Goal: Task Accomplishment & Management: Manage account settings

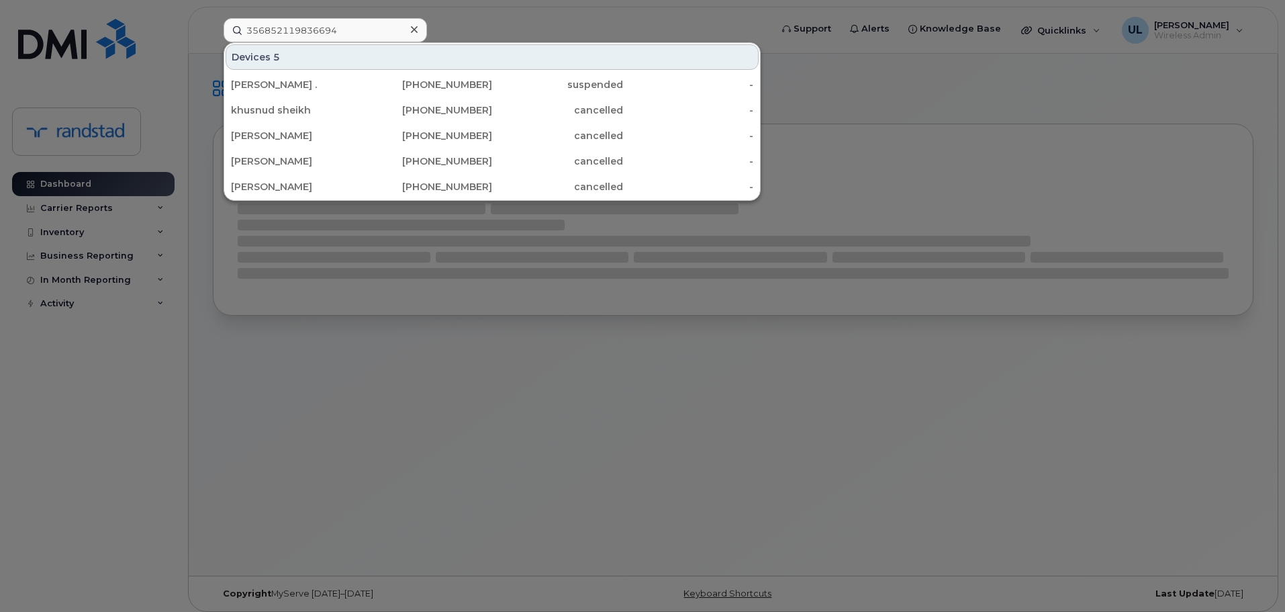
type input "356852119836694"
click at [377, 85] on div "819-829-8905" at bounding box center [427, 84] width 131 height 13
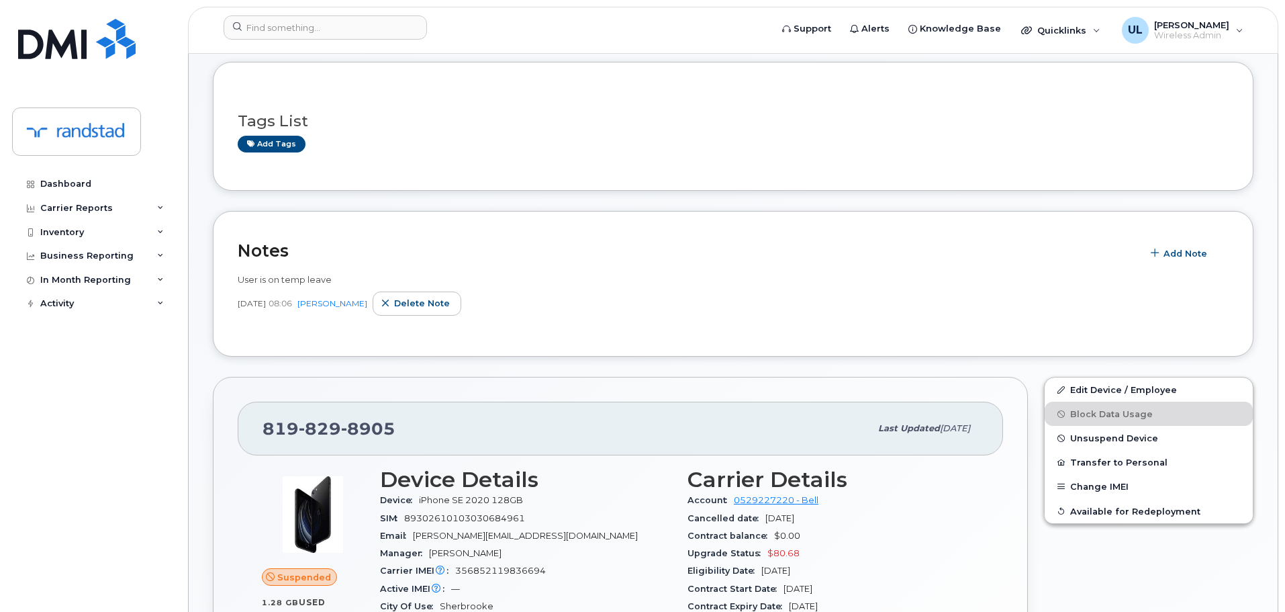
scroll to position [134, 0]
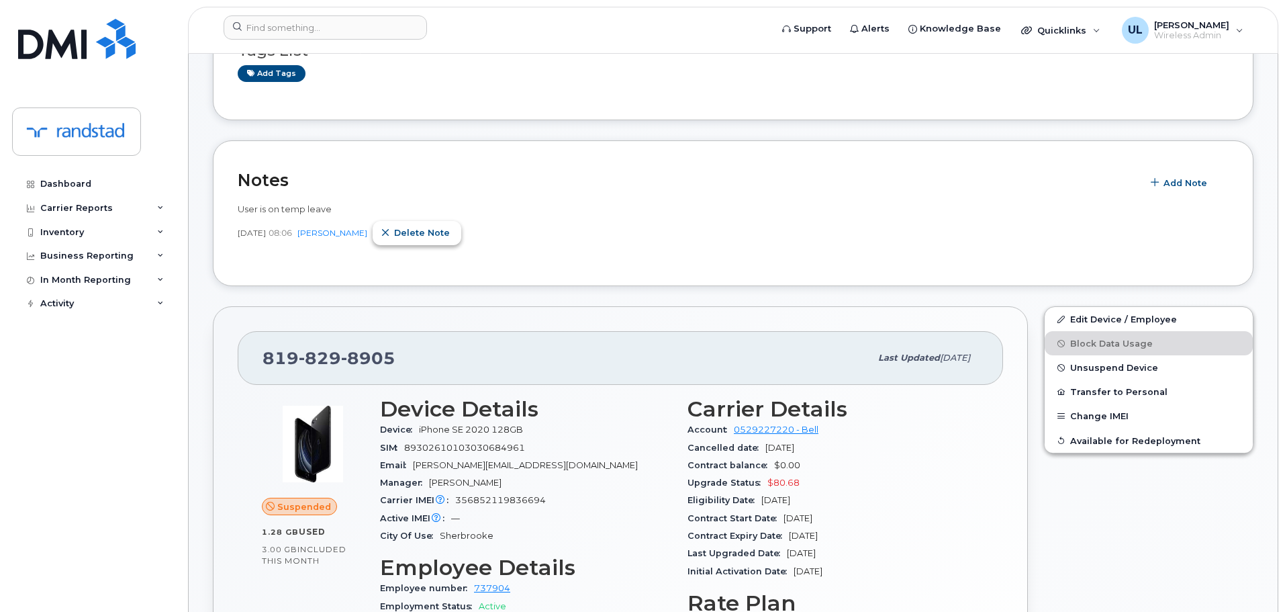
click at [442, 232] on span "Delete note" at bounding box center [422, 232] width 56 height 13
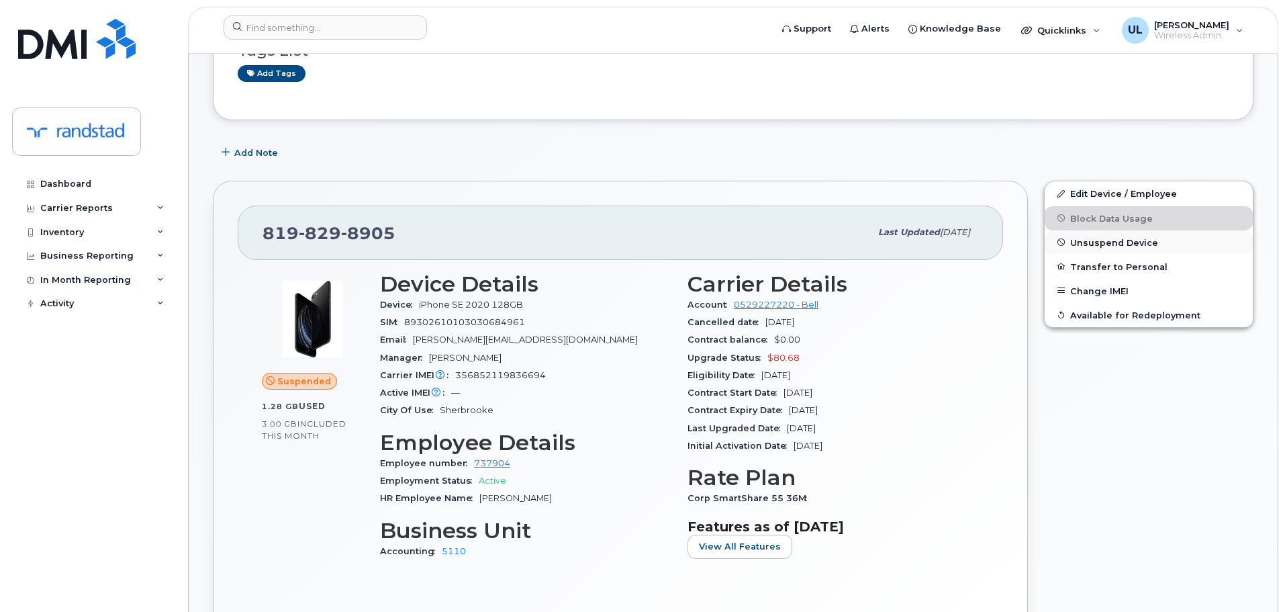
click at [1118, 241] on span "Unsuspend Device" at bounding box center [1114, 242] width 88 height 10
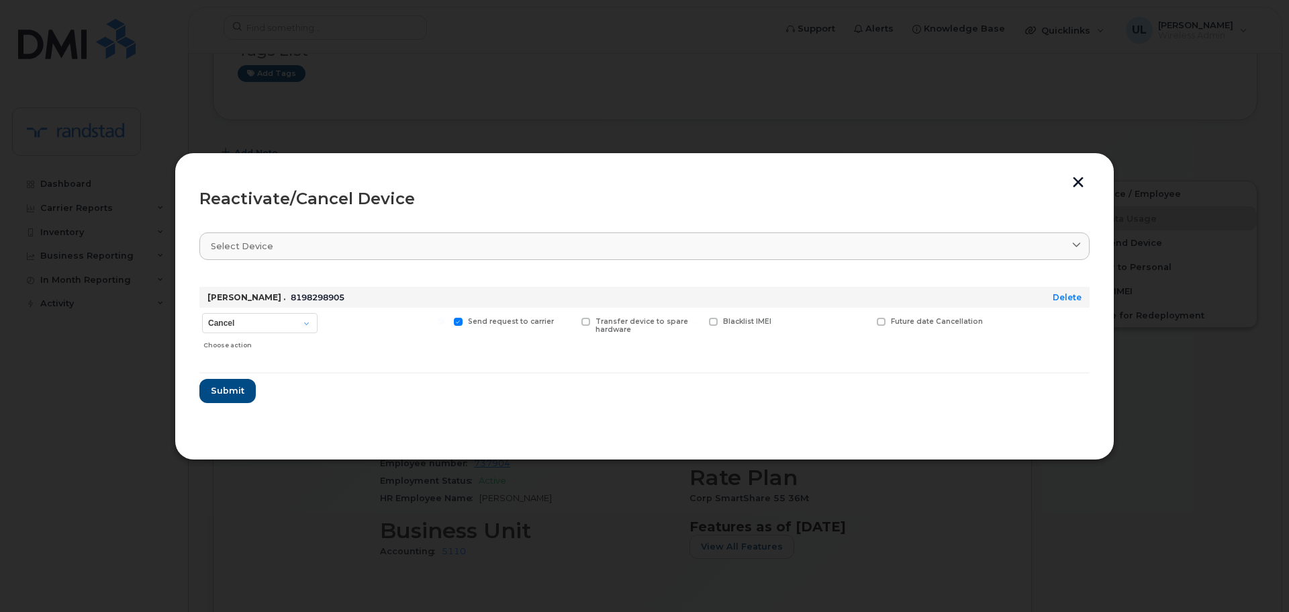
click at [235, 312] on div "Cancel Suspend - Extend Suspension Reactivate Choose action" at bounding box center [259, 332] width 121 height 48
click at [248, 330] on select "Cancel Suspend - Extend Suspension Reactivate" at bounding box center [259, 323] width 115 height 20
select select "[object Object]"
click at [202, 313] on select "Cancel Suspend - Extend Suspension Reactivate" at bounding box center [259, 323] width 115 height 20
click at [240, 392] on span "Submit" at bounding box center [227, 390] width 34 height 13
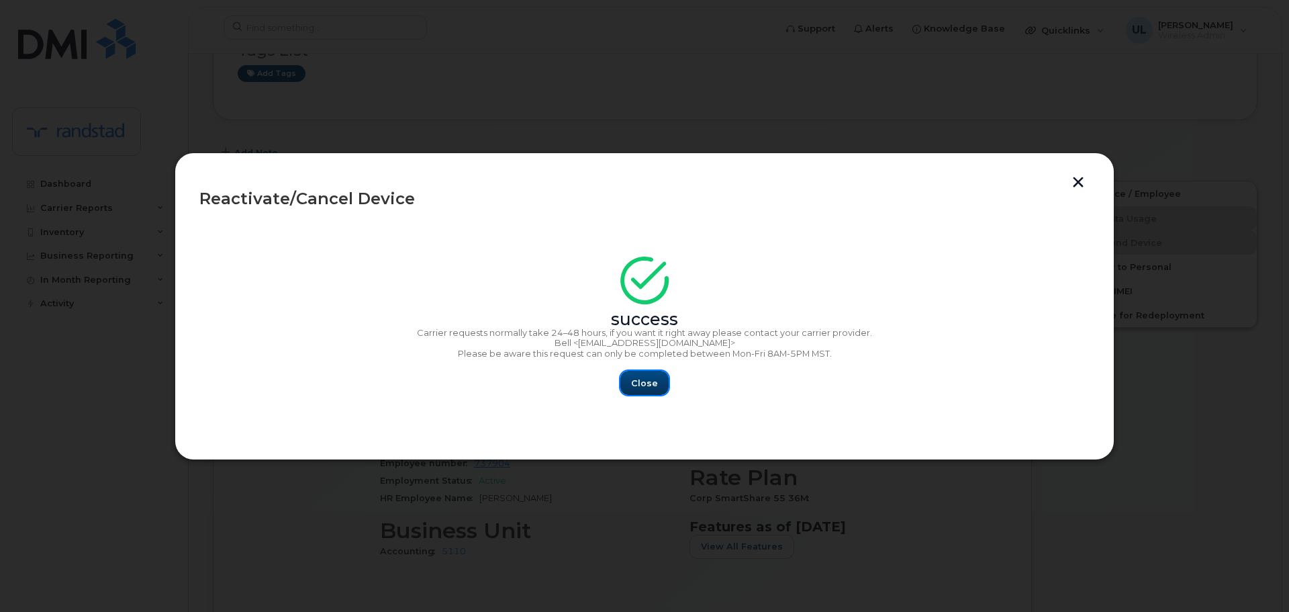
click at [633, 383] on span "Close" at bounding box center [644, 383] width 27 height 13
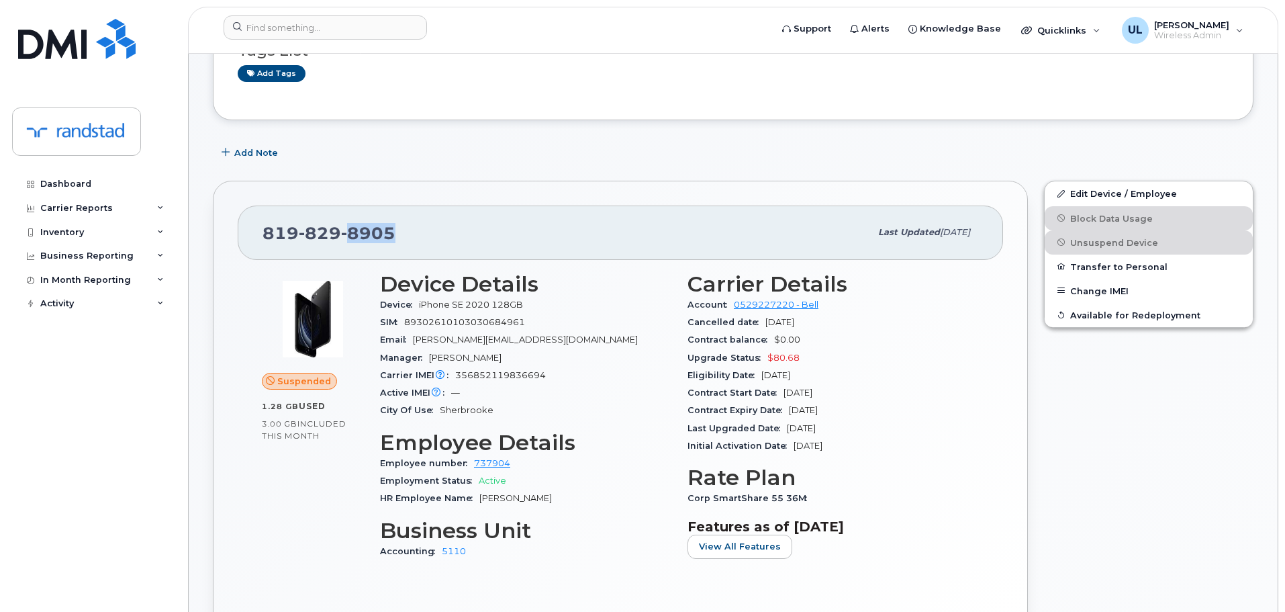
drag, startPoint x: 388, startPoint y: 226, endPoint x: 348, endPoint y: 234, distance: 41.0
click at [345, 234] on div "819 829 8905" at bounding box center [567, 232] width 608 height 28
copy span "8905"
drag, startPoint x: 1133, startPoint y: 185, endPoint x: 988, endPoint y: 152, distance: 148.7
click at [1133, 185] on link "Edit Device / Employee" at bounding box center [1149, 193] width 208 height 24
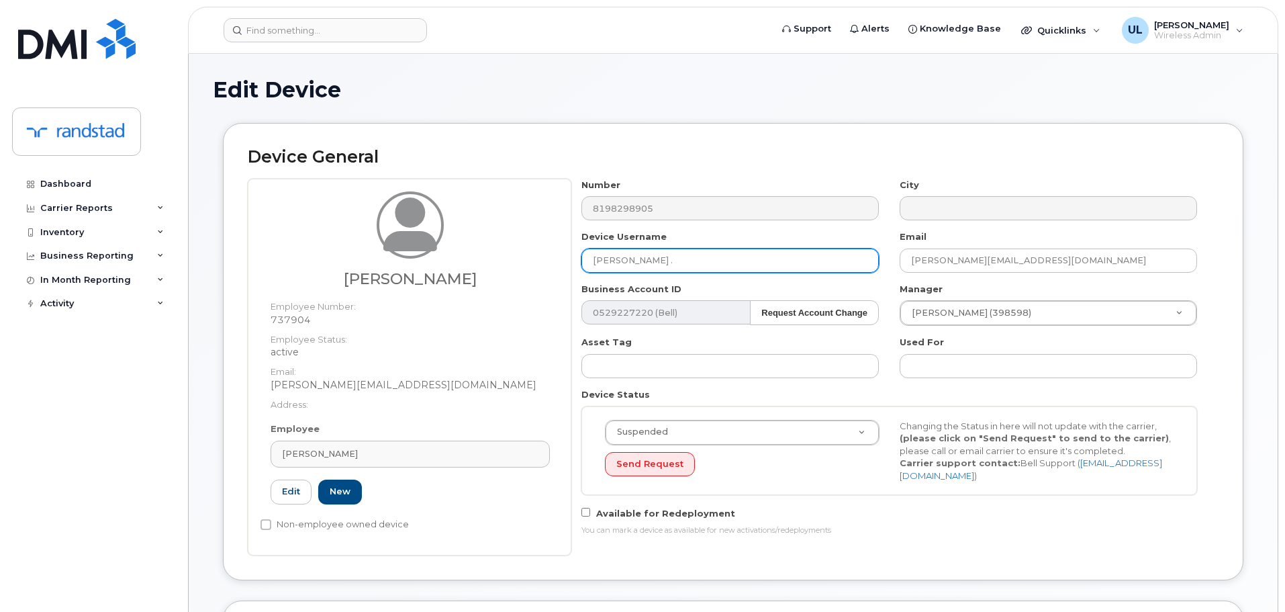
click at [706, 254] on input "[PERSON_NAME] ." at bounding box center [729, 260] width 297 height 24
paste input "Aliabid Mussa"
type input "Aliabid Mussa"
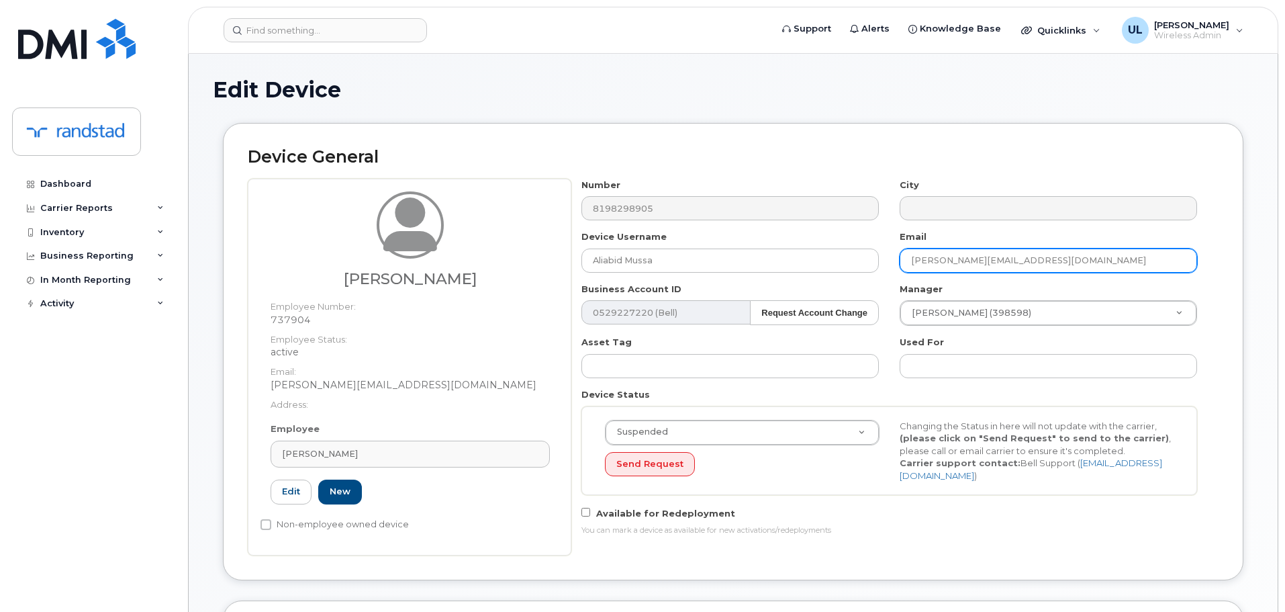
click at [970, 261] on input "Stephanie.ValleeTrudeau@randstad.ca" at bounding box center [1048, 260] width 297 height 24
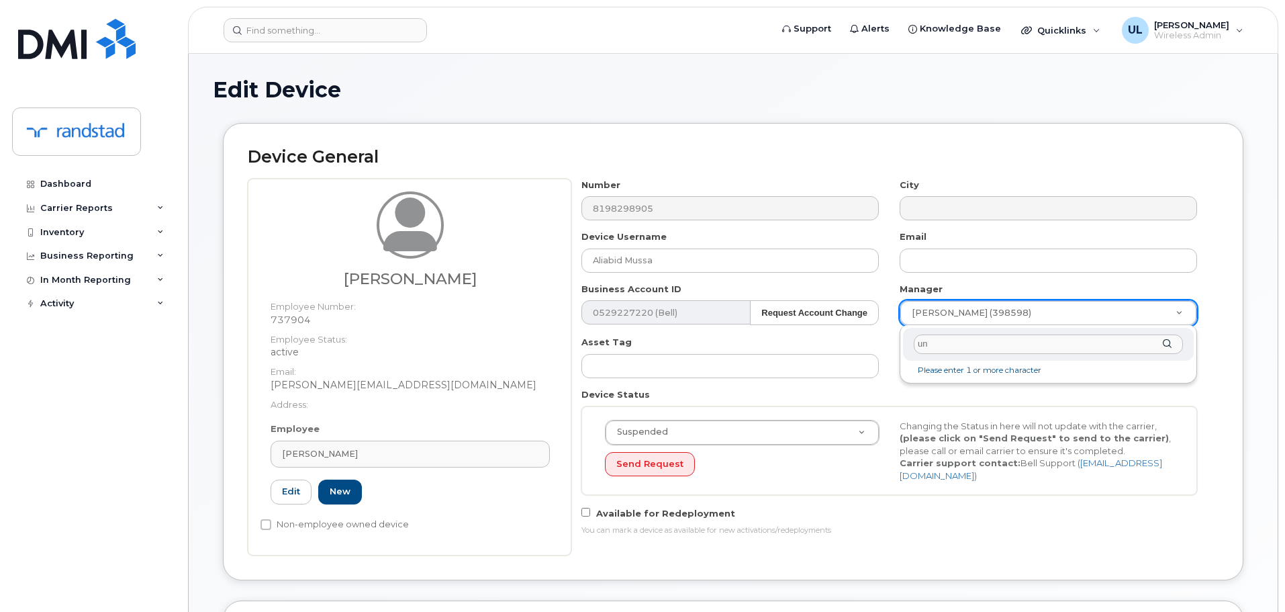
type input "unk"
type input "281330"
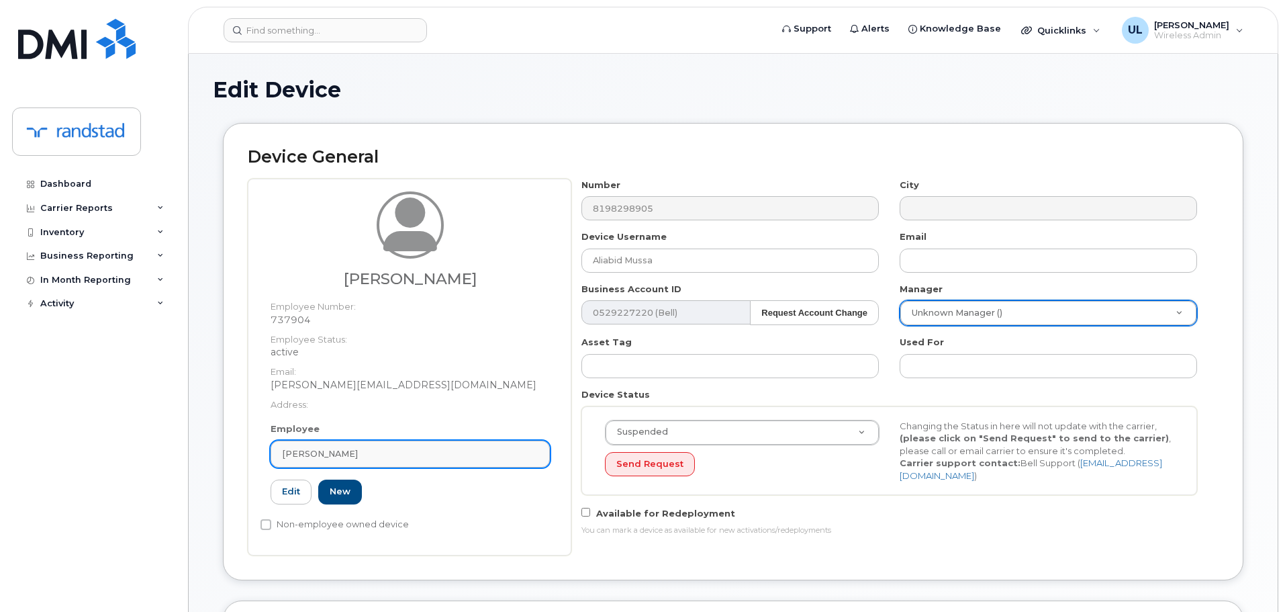
click at [500, 454] on div "Stéphanie Vallée Trudeau" at bounding box center [410, 453] width 256 height 13
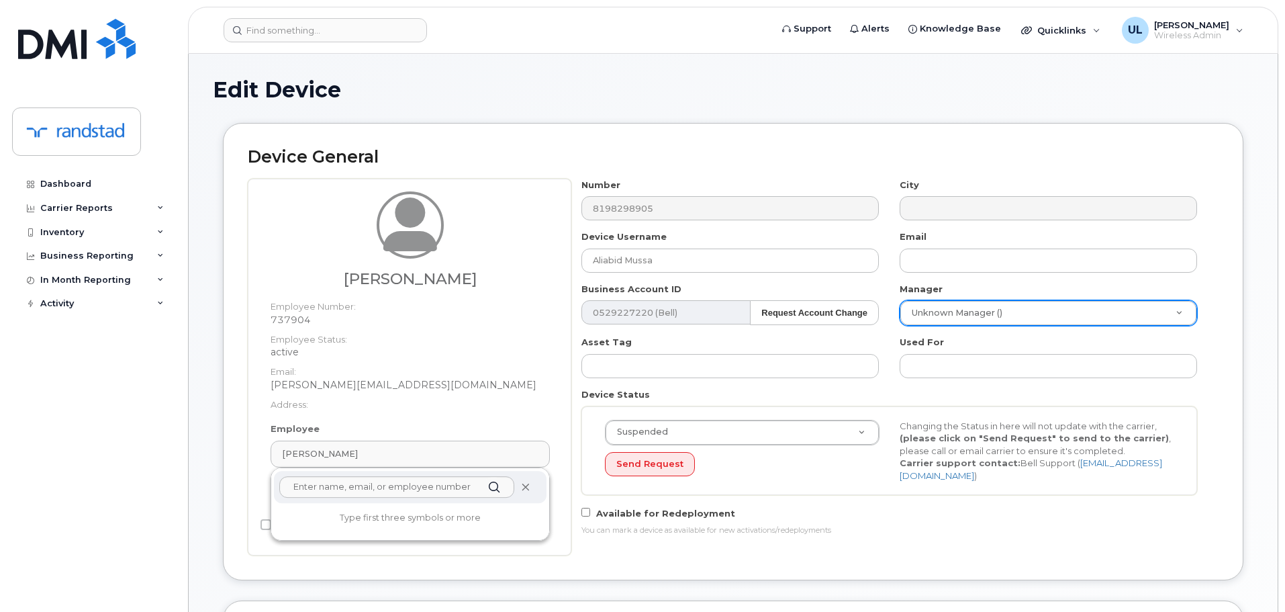
click at [522, 484] on icon at bounding box center [525, 487] width 9 height 9
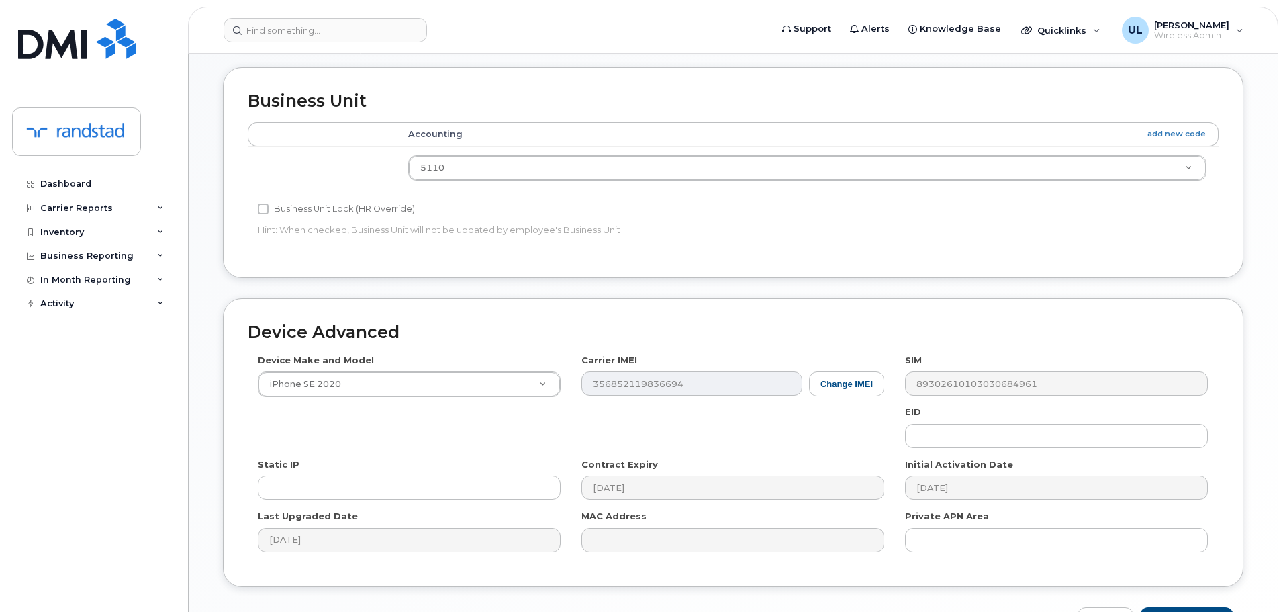
scroll to position [604, 0]
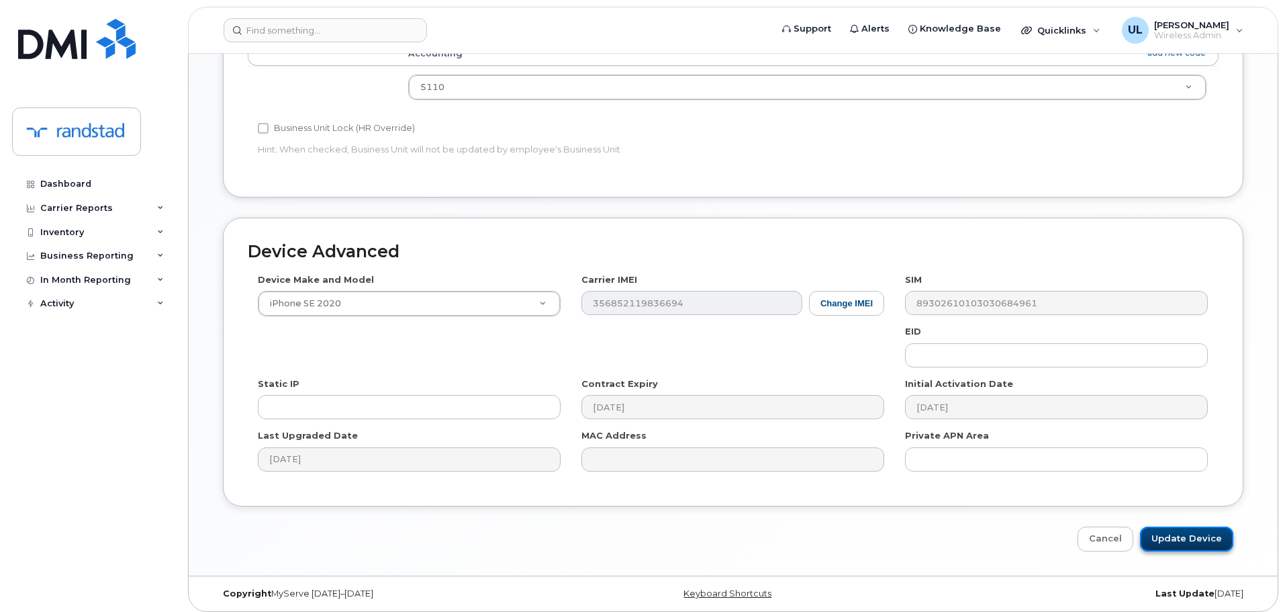
click at [1184, 530] on input "Update Device" at bounding box center [1186, 538] width 93 height 25
type input "Saving..."
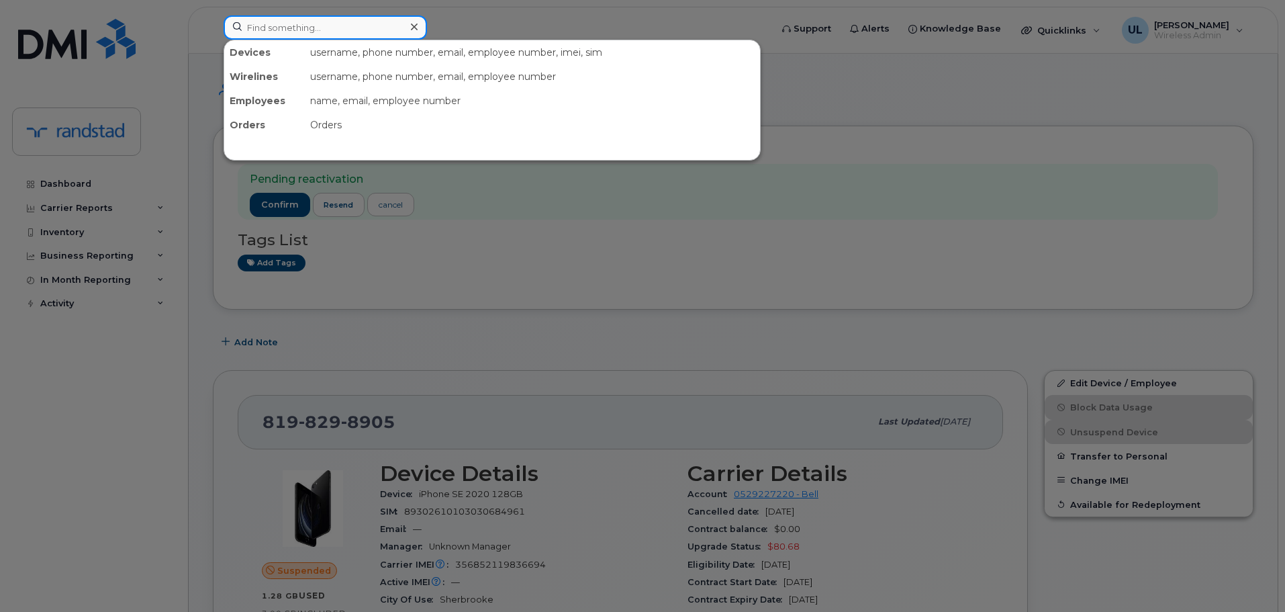
click at [365, 34] on input at bounding box center [325, 27] width 203 height 24
paste input "5873384952"
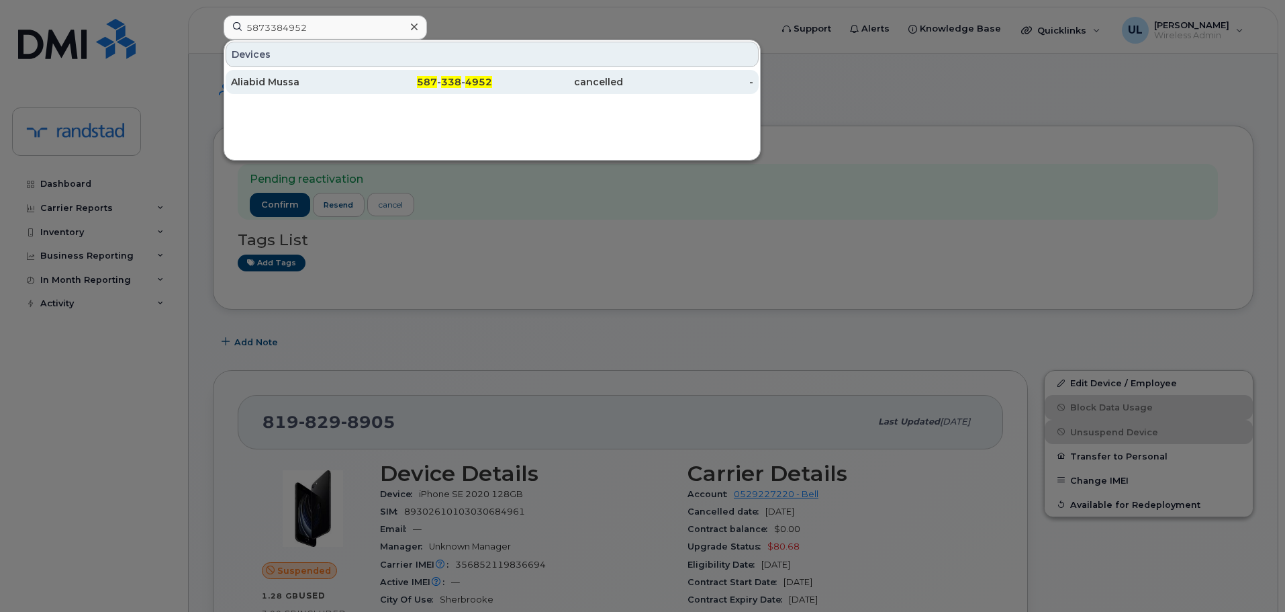
click at [366, 78] on div "587 - 338 - 4952" at bounding box center [427, 81] width 131 height 13
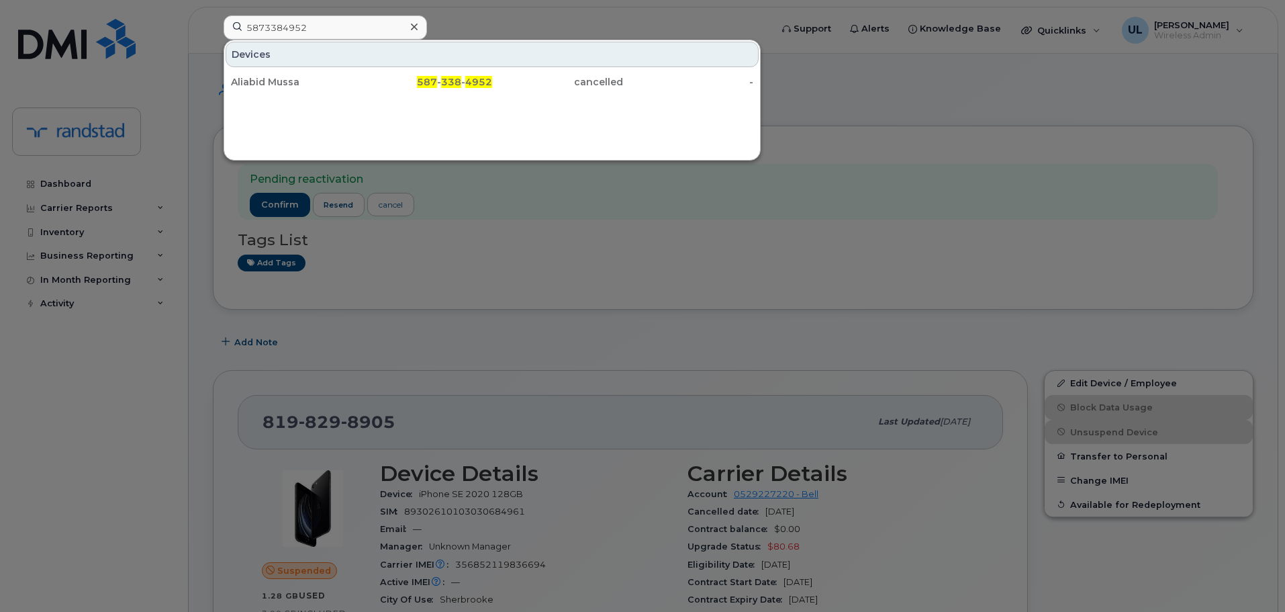
click at [828, 308] on div at bounding box center [642, 306] width 1285 height 612
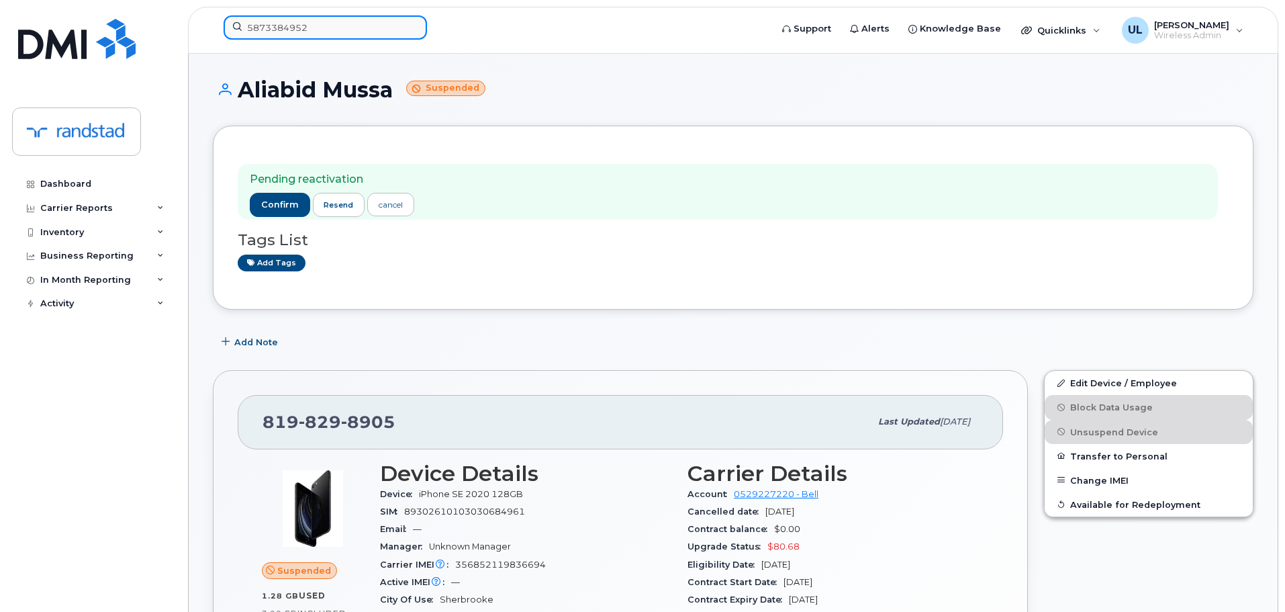
click at [371, 30] on input "5873384952" at bounding box center [325, 27] width 203 height 24
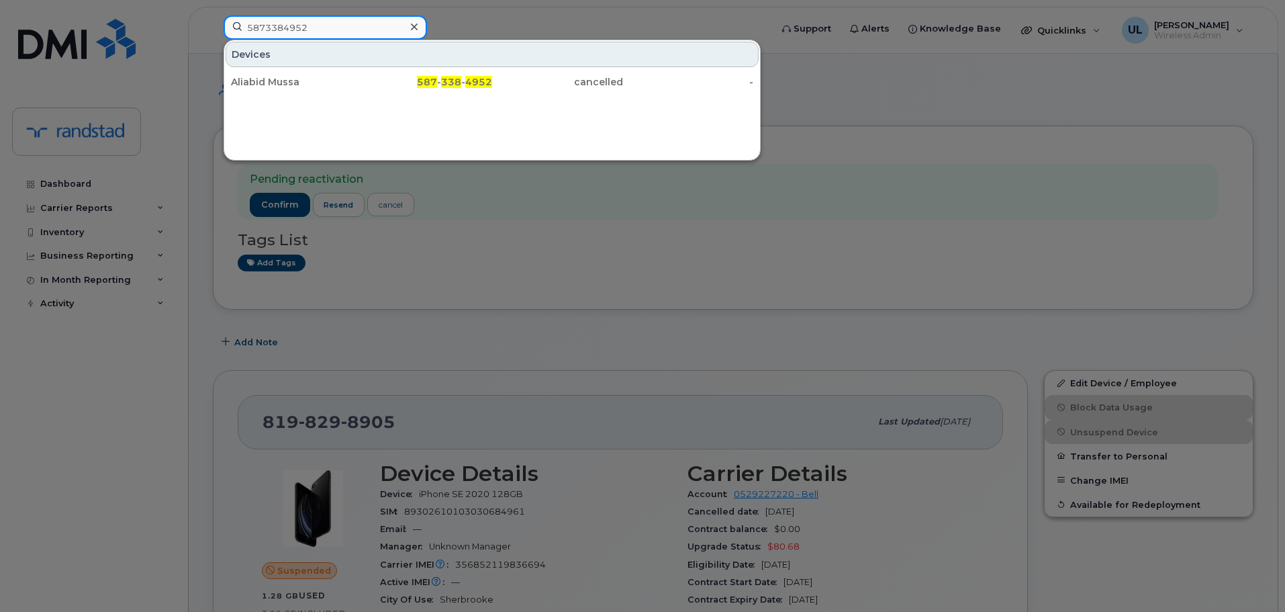
paste input "356852119836694"
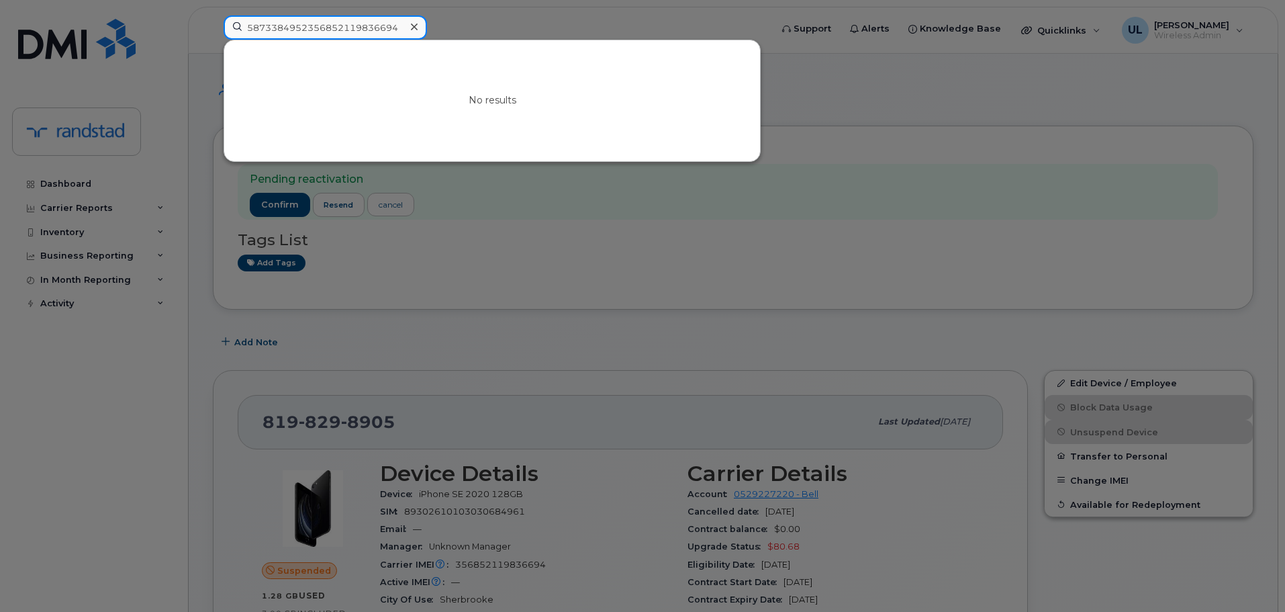
type input "5873384952356852119836694"
click at [380, 327] on div at bounding box center [642, 306] width 1285 height 612
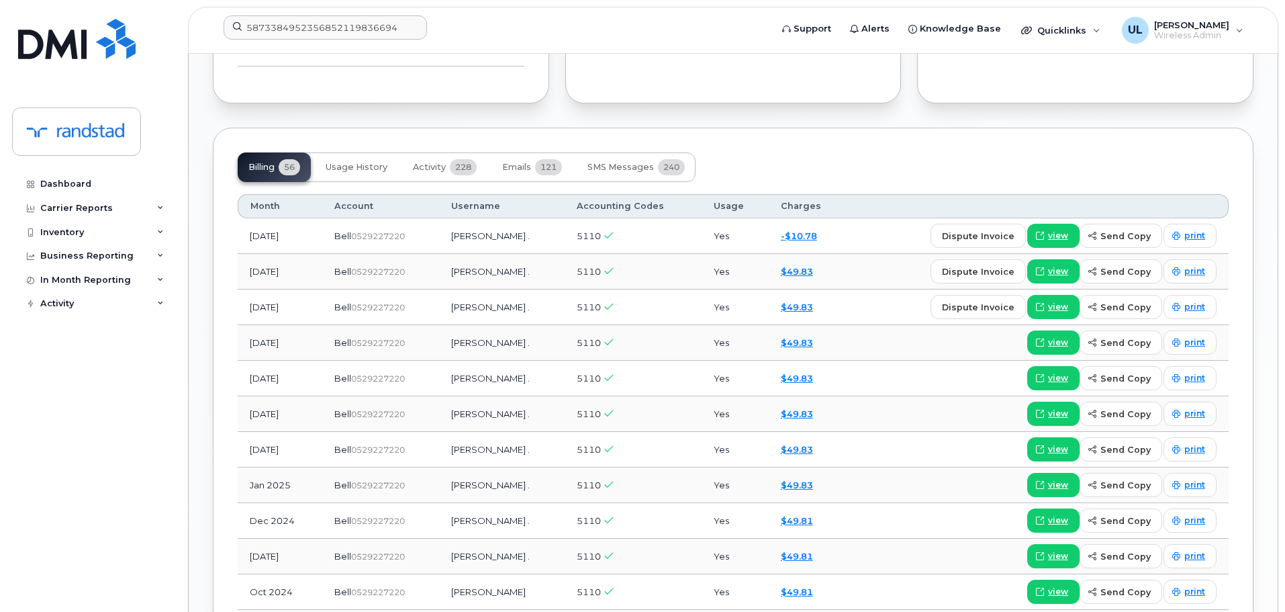
scroll to position [1209, 0]
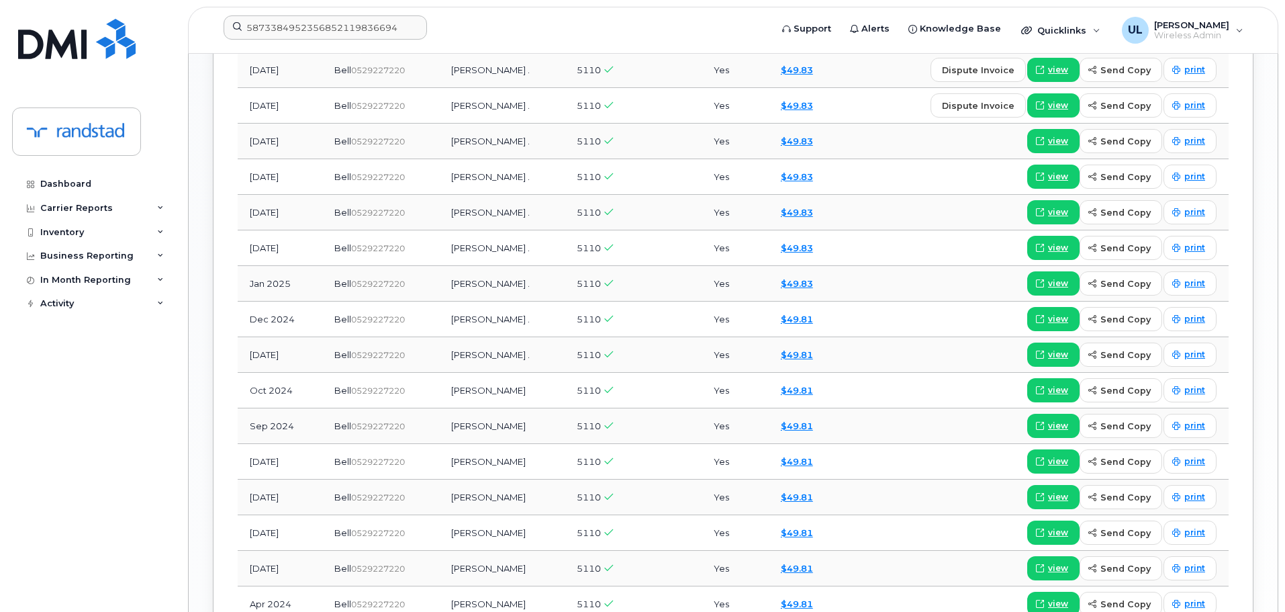
click at [513, 398] on td "Stéphanie Vallée Trudeau" at bounding box center [502, 391] width 126 height 36
copy td "Stéphanie Vallée Trudeau"
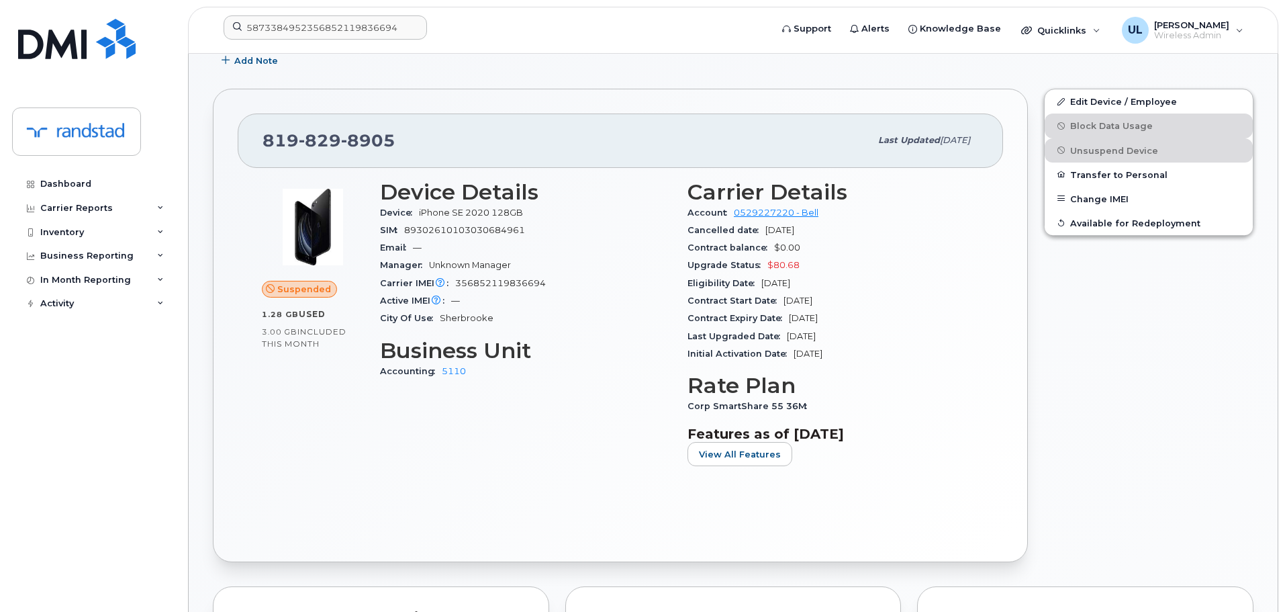
scroll to position [201, 0]
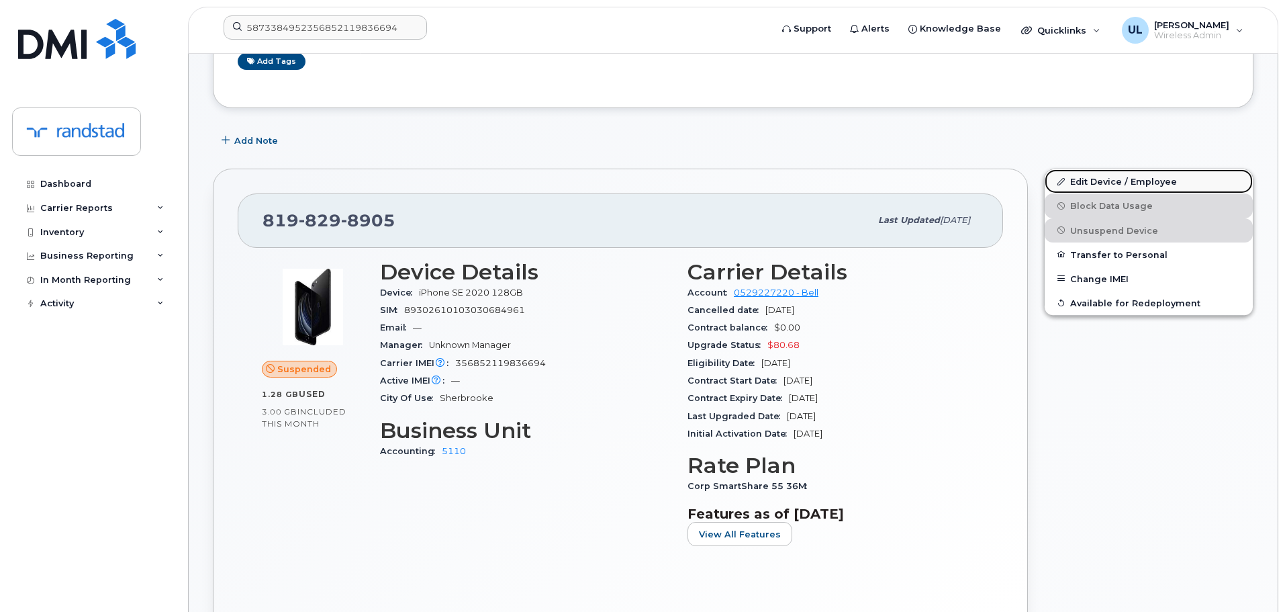
click at [1107, 185] on link "Edit Device / Employee" at bounding box center [1149, 181] width 208 height 24
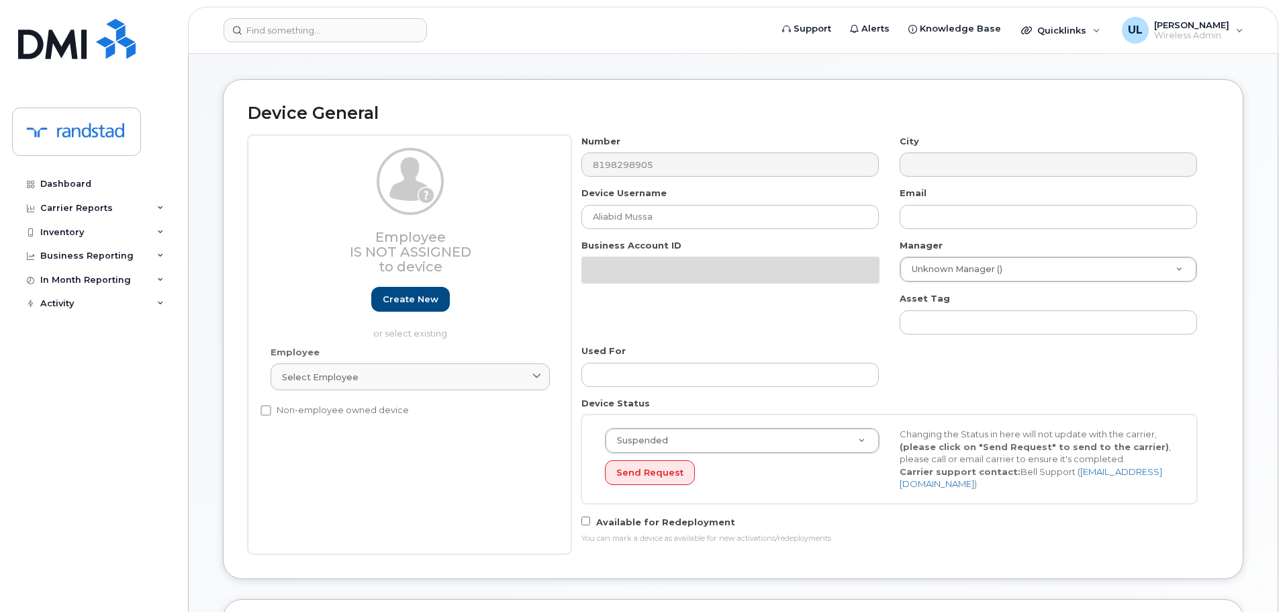
scroll to position [67, 0]
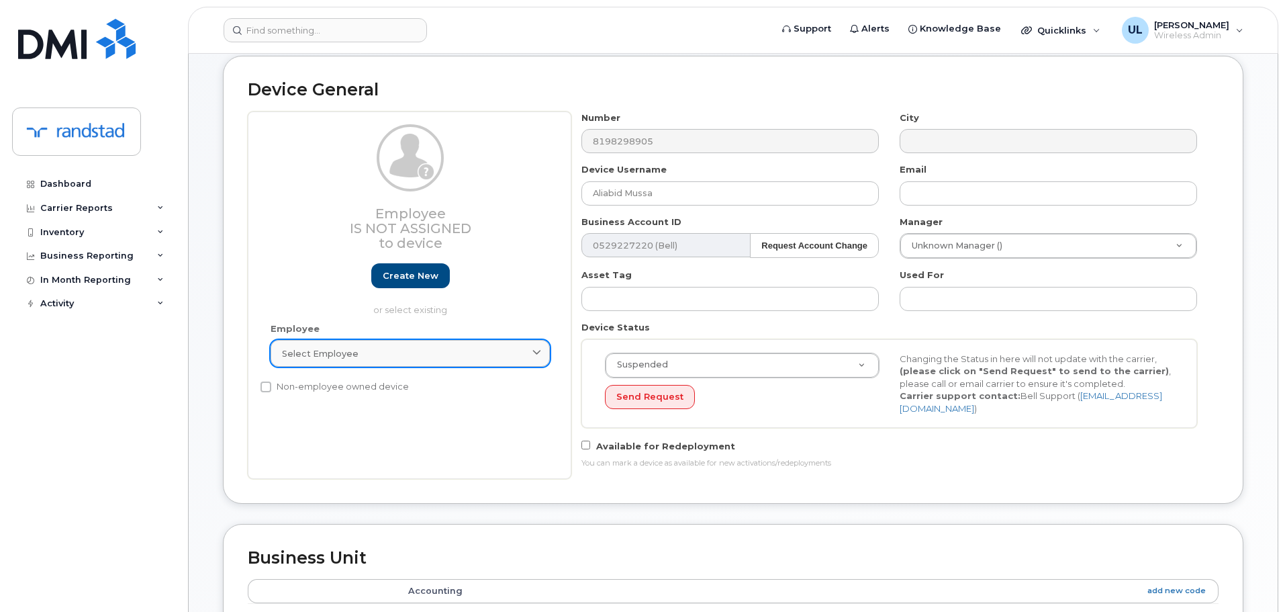
click at [508, 347] on div "Select employee" at bounding box center [410, 353] width 256 height 13
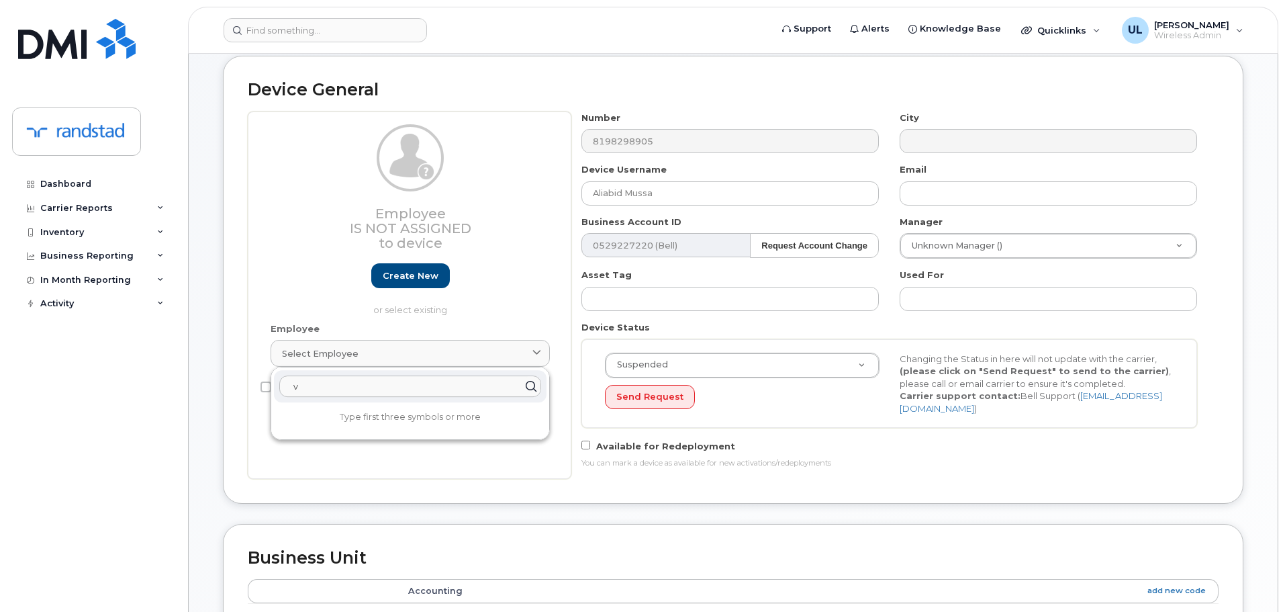
paste input "[PERSON_NAME]"
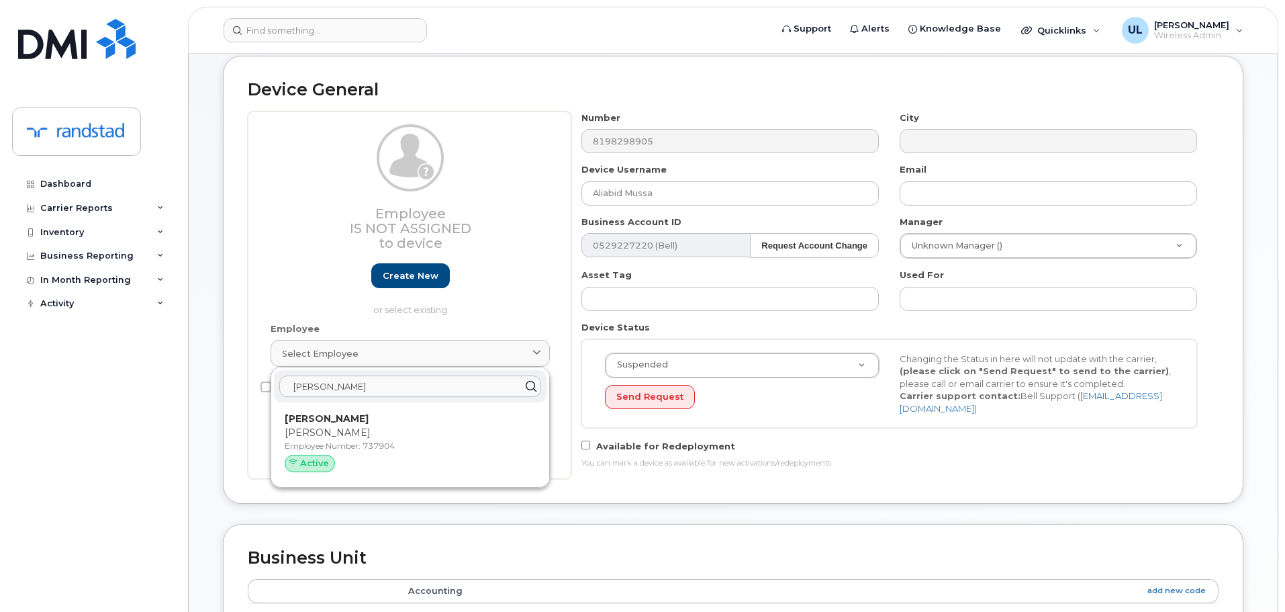
type input "Stéphanie Vallée Trudea"
click at [498, 406] on div "Stéphanie Vallée Trudea Stéphanie Vallée Trudeau Stéphanie Vallée Trudeau Emplo…" at bounding box center [410, 426] width 278 height 119
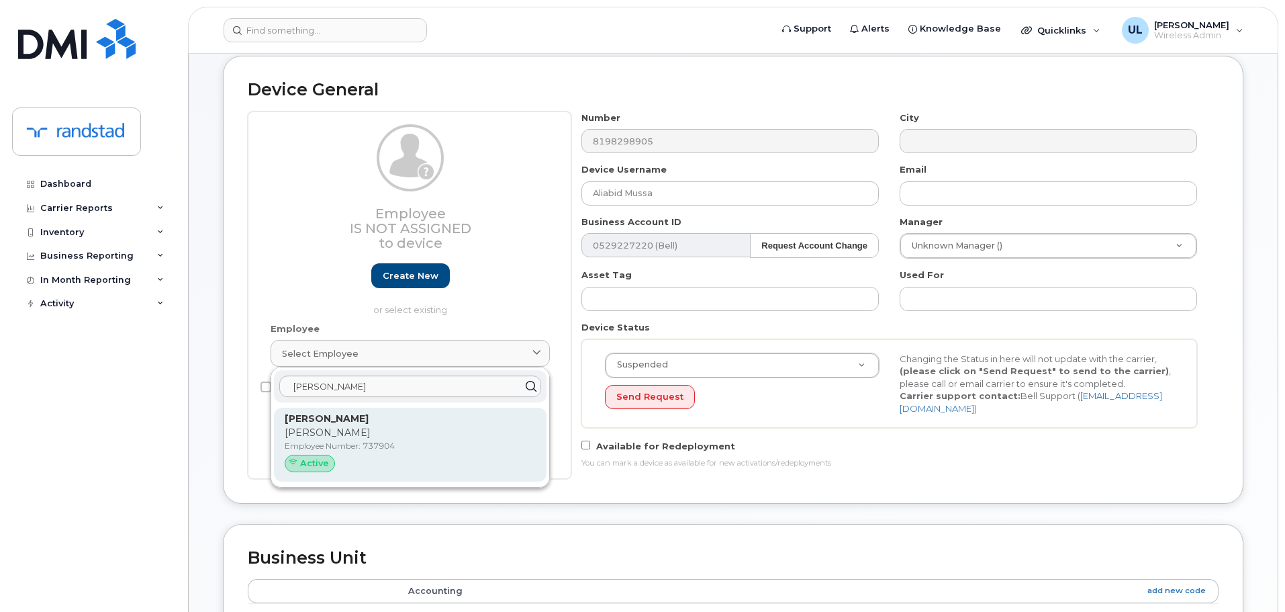
click at [472, 411] on div "Stéphanie Vallée Trudeau Stéphanie Vallée Trudeau Employee Number: 737904 Active" at bounding box center [410, 445] width 273 height 74
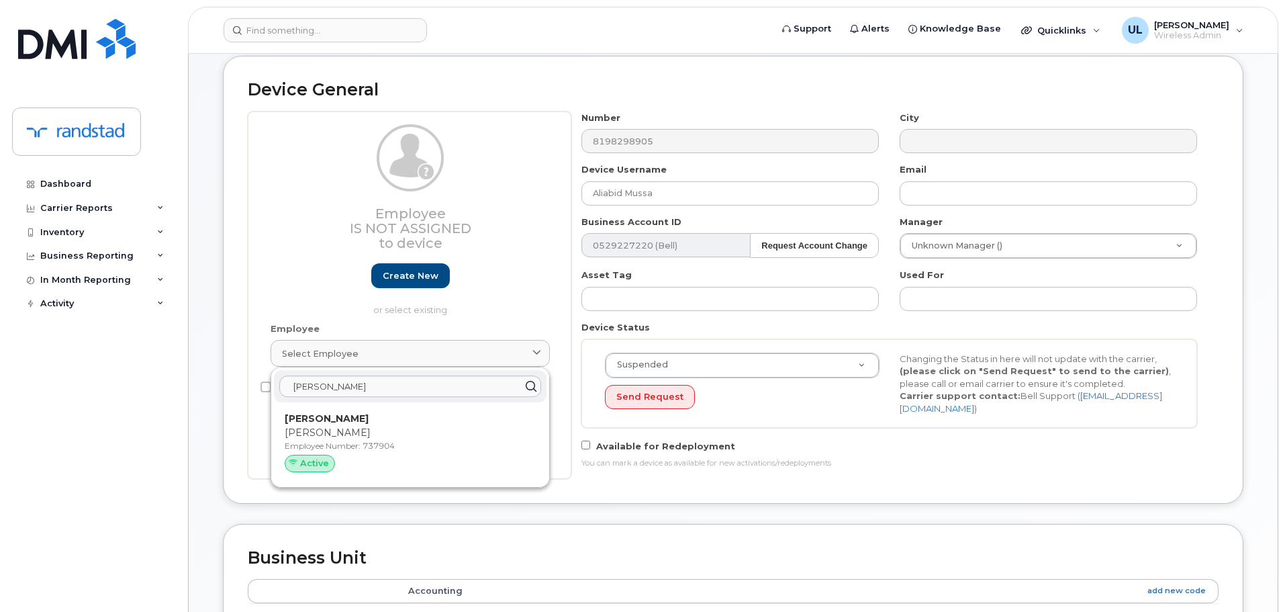
type input "737904"
type input "[PERSON_NAME]"
type input "[PERSON_NAME][EMAIL_ADDRESS][DOMAIN_NAME]"
type input "85229"
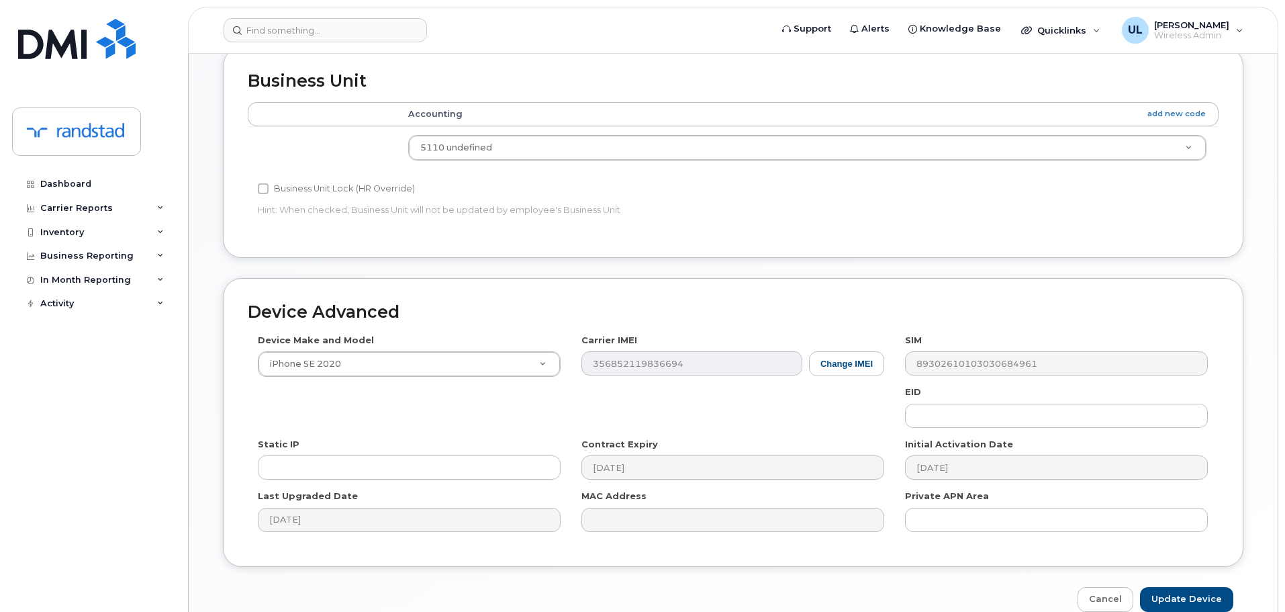
scroll to position [611, 0]
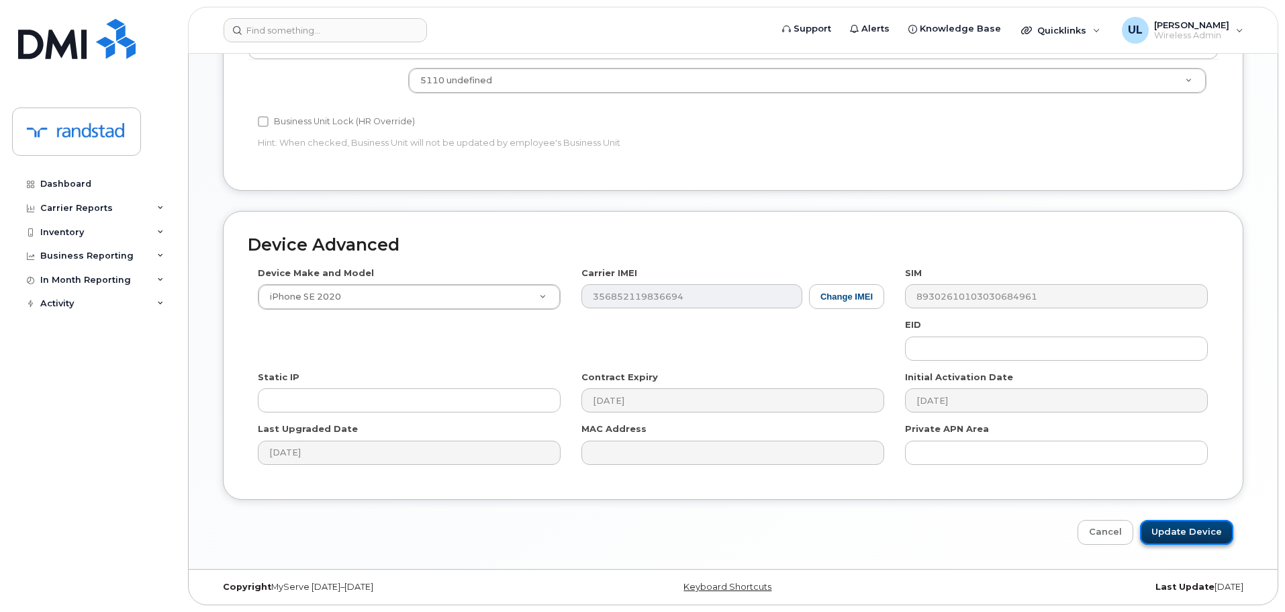
click at [1187, 522] on input "Update Device" at bounding box center [1186, 532] width 93 height 25
type input "Saving..."
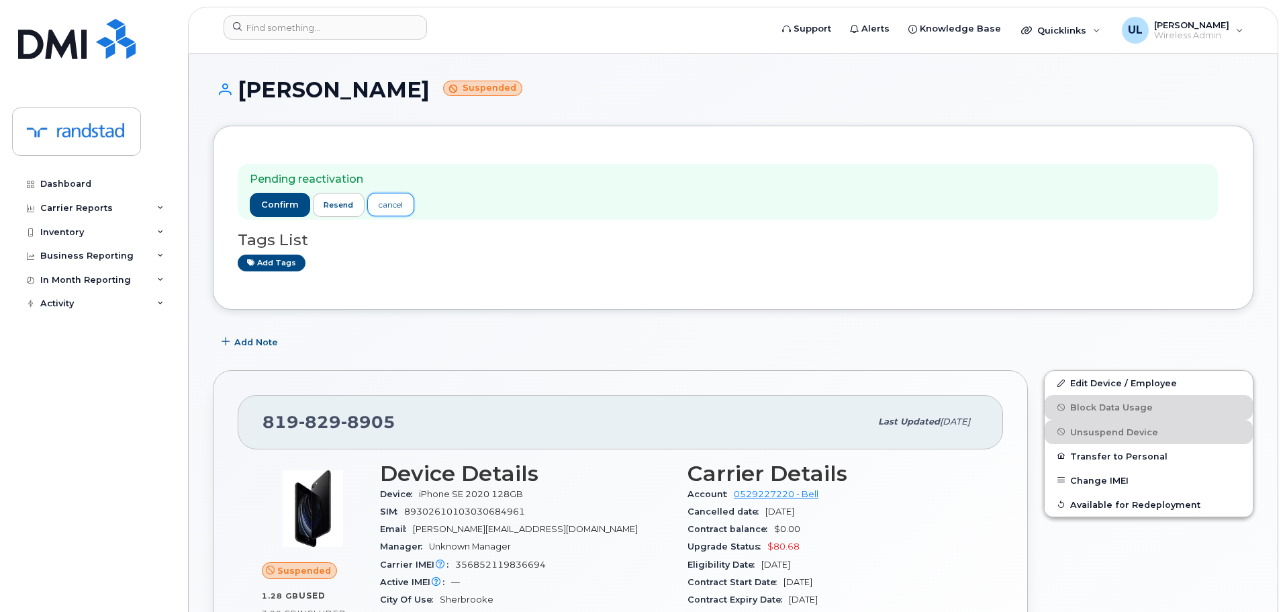
click at [387, 208] on div "cancel" at bounding box center [391, 205] width 24 height 12
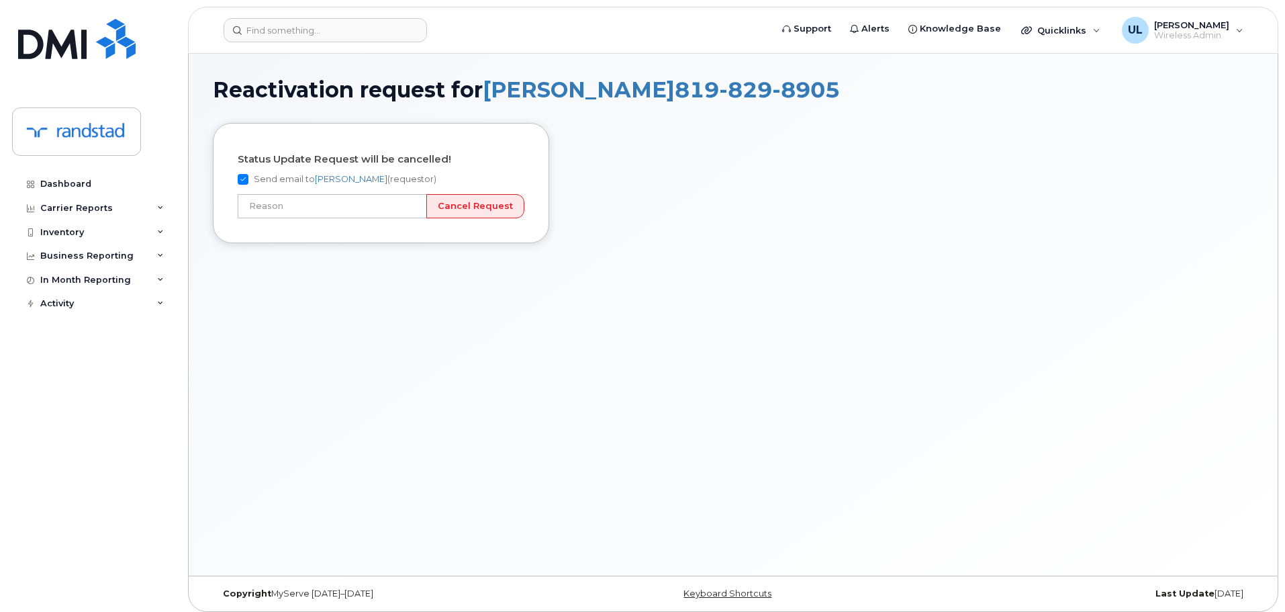
click at [268, 180] on label "Send email to [PERSON_NAME] (requestor)" at bounding box center [337, 179] width 199 height 16
click at [248, 180] on input "Send email to [PERSON_NAME] (requestor)" at bounding box center [243, 179] width 11 height 11
checkbox input "false"
click at [271, 203] on input "text" at bounding box center [332, 206] width 189 height 24
type input "Incorrect number"
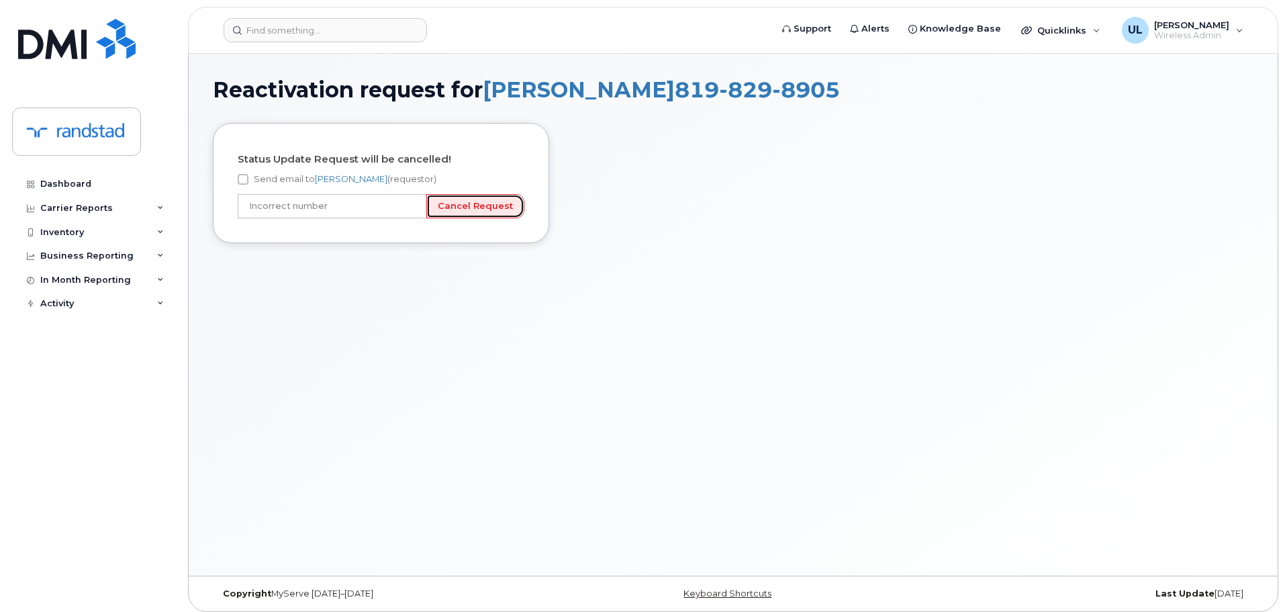
click at [488, 205] on input "Cancel Request" at bounding box center [475, 206] width 98 height 25
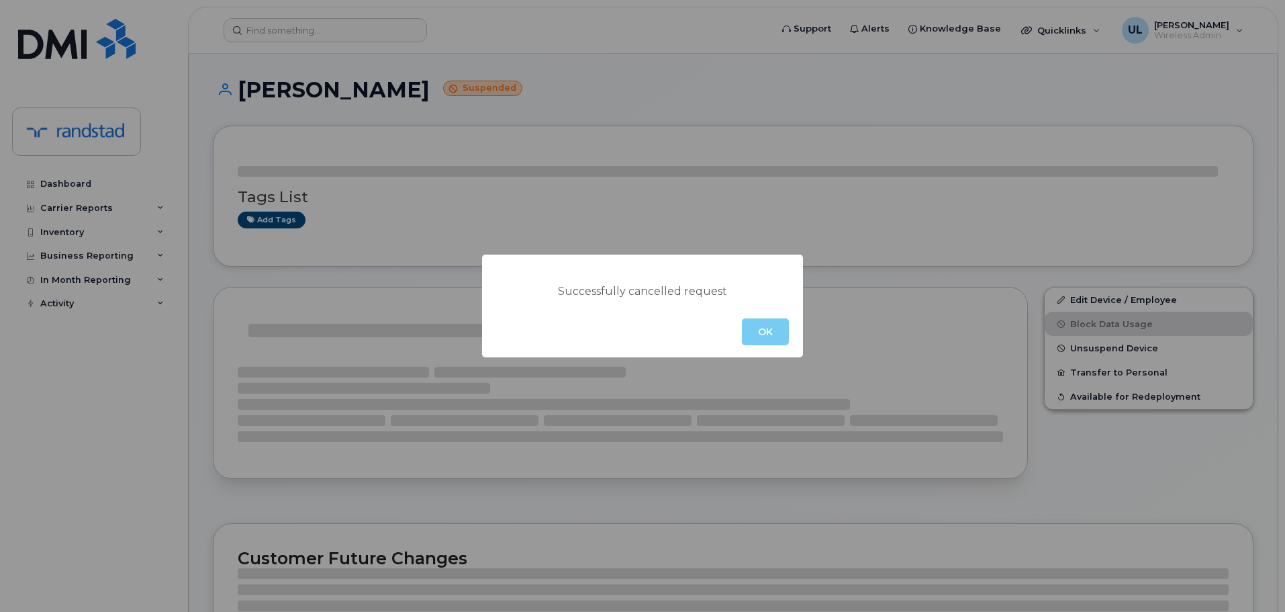
click at [775, 330] on button "OK" at bounding box center [765, 331] width 47 height 27
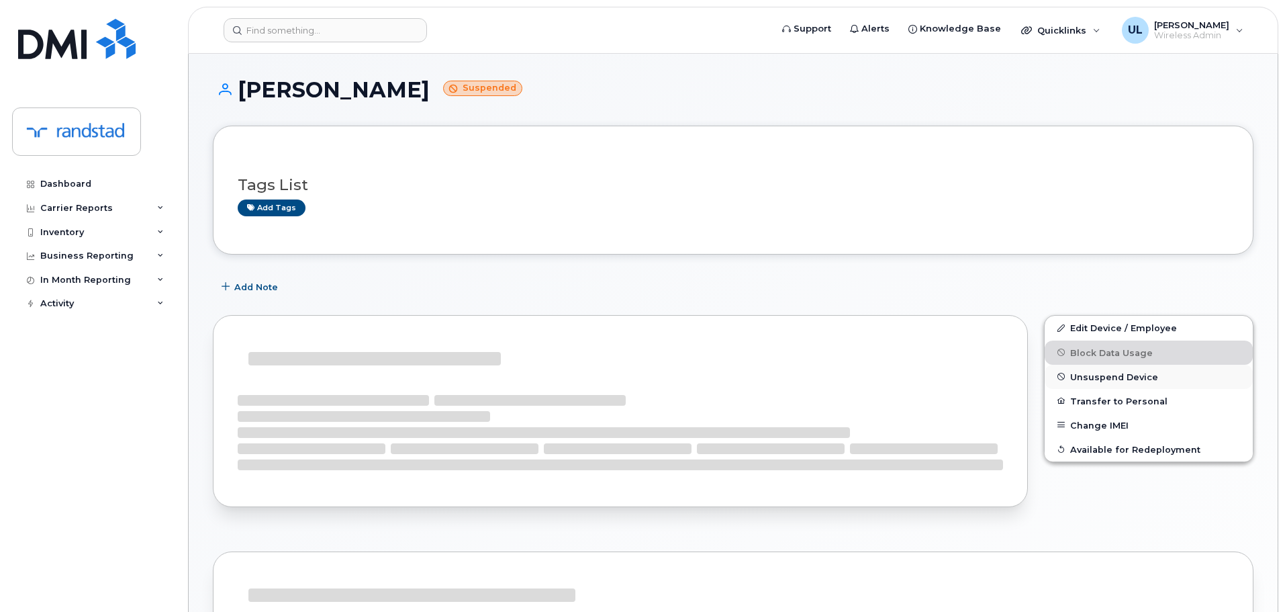
click at [1074, 385] on button "Unsuspend Device" at bounding box center [1149, 377] width 208 height 24
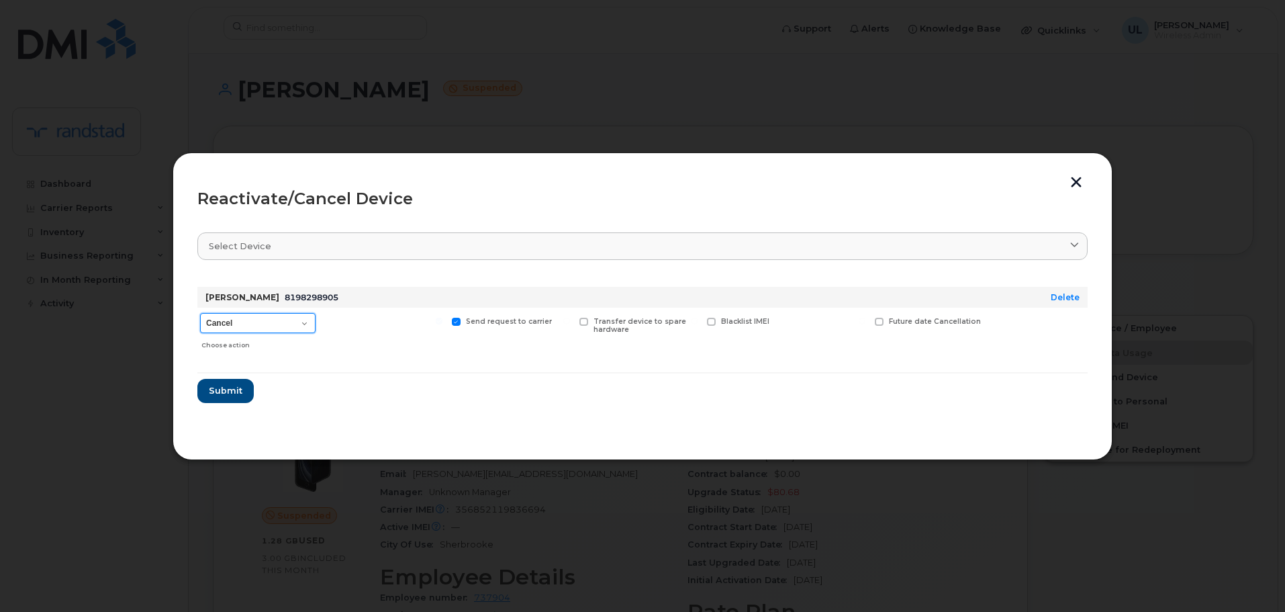
click at [271, 333] on select "Cancel Suspend - Extend Suspension Reactivate" at bounding box center [257, 323] width 115 height 20
click at [1071, 181] on button "button" at bounding box center [1076, 184] width 20 height 14
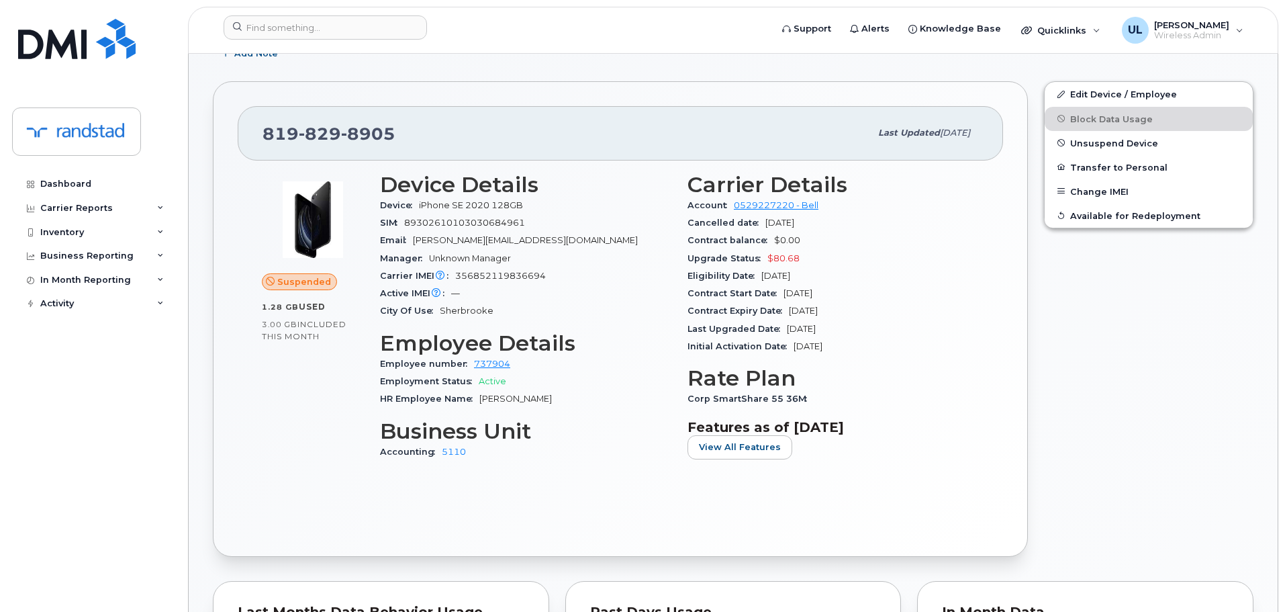
scroll to position [67, 0]
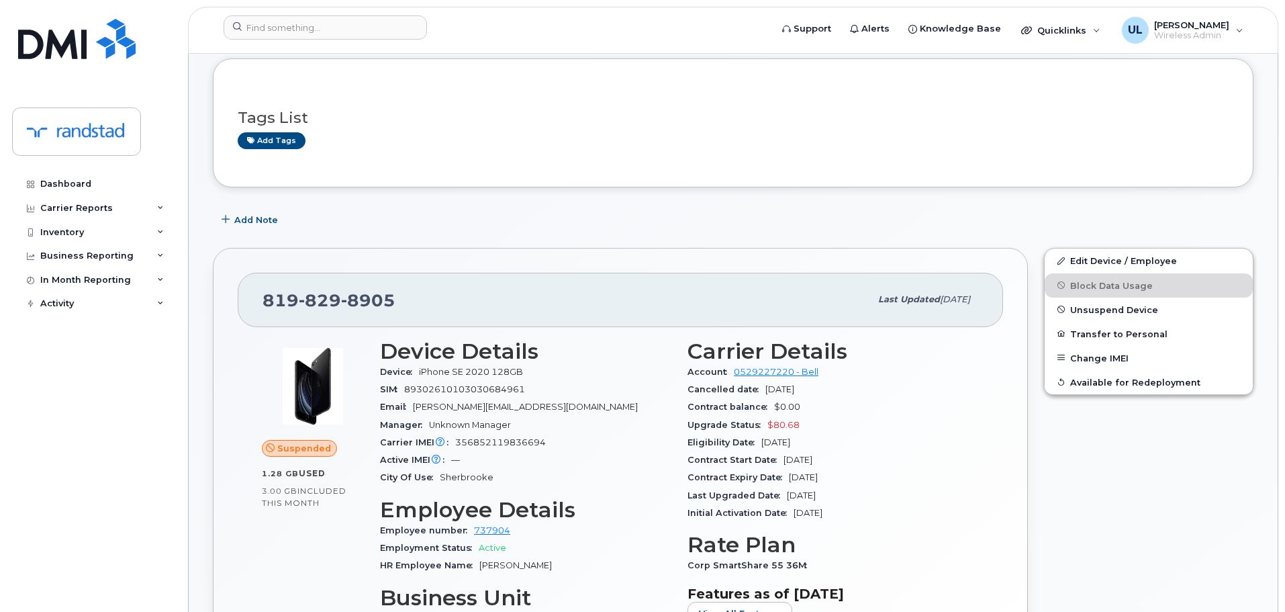
click at [491, 413] on div "Email stephanie.valleetrudeau@randstad.ca" at bounding box center [525, 406] width 291 height 17
copy span "valleetrudeau"
click at [404, 27] on input at bounding box center [325, 27] width 203 height 24
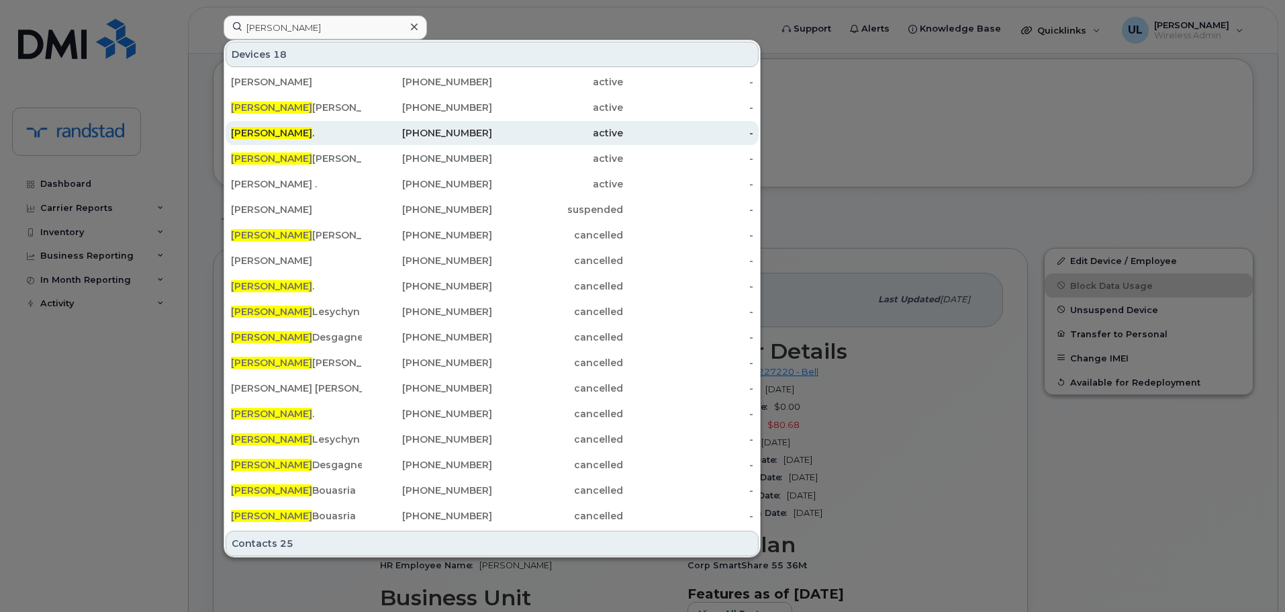
click at [319, 132] on div "Stephanie ." at bounding box center [296, 132] width 131 height 13
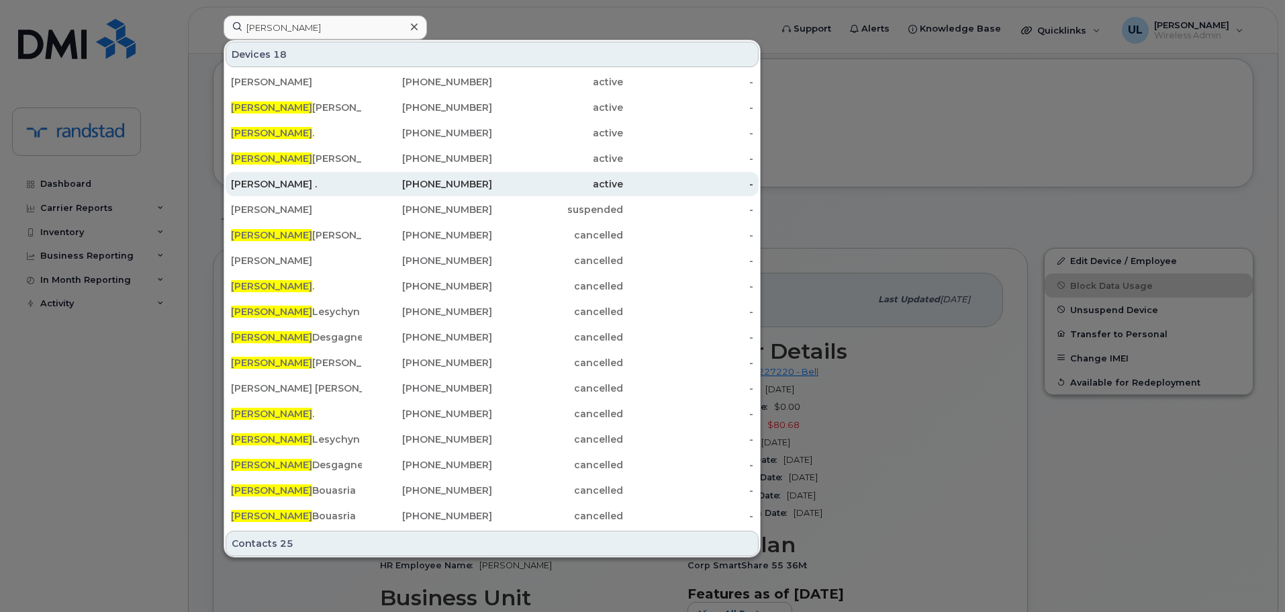
click at [307, 187] on div "Stéphanie ." at bounding box center [296, 183] width 131 height 13
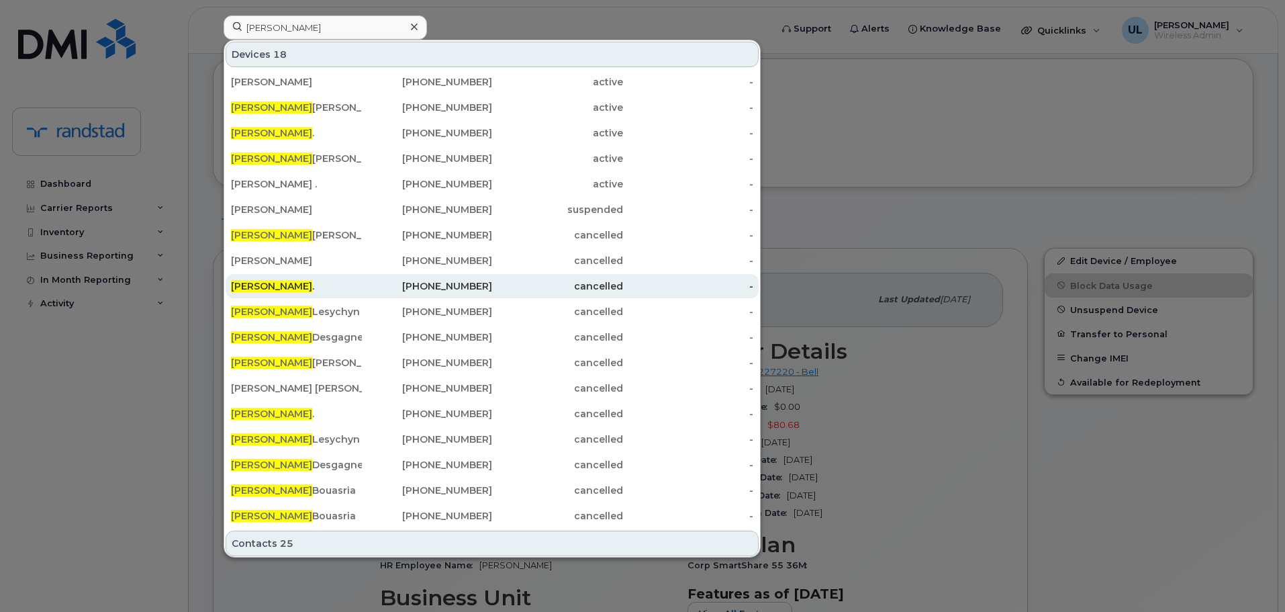
click at [292, 285] on div "Stephanie ." at bounding box center [296, 285] width 131 height 13
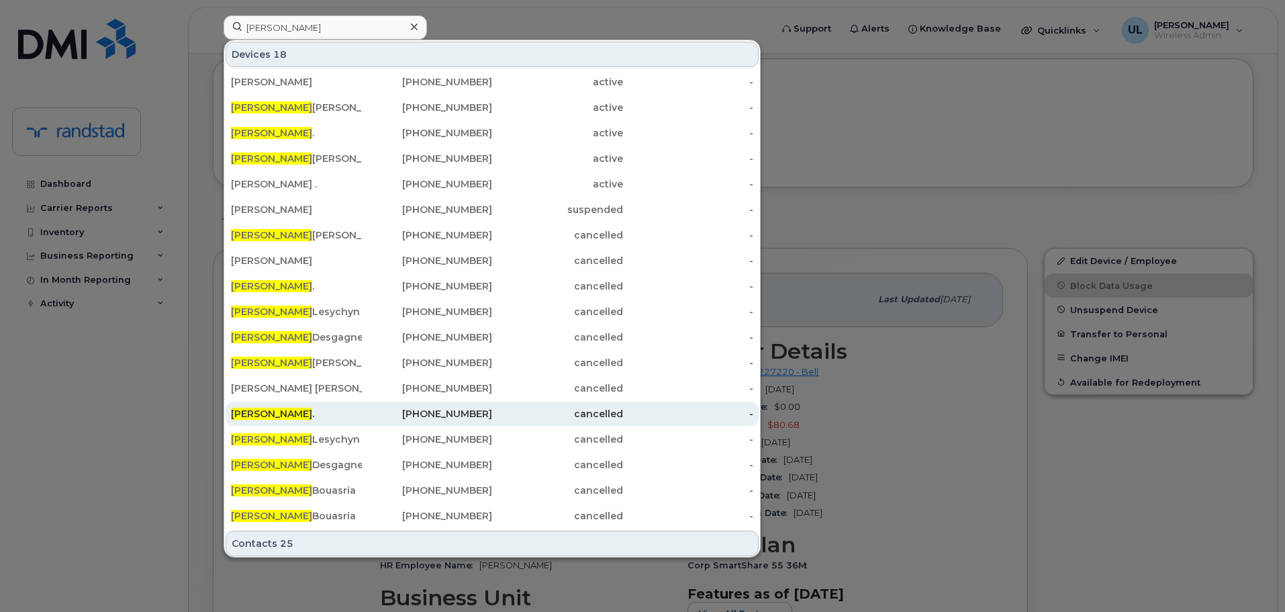
click at [311, 402] on div "Stephanie ." at bounding box center [296, 414] width 131 height 24
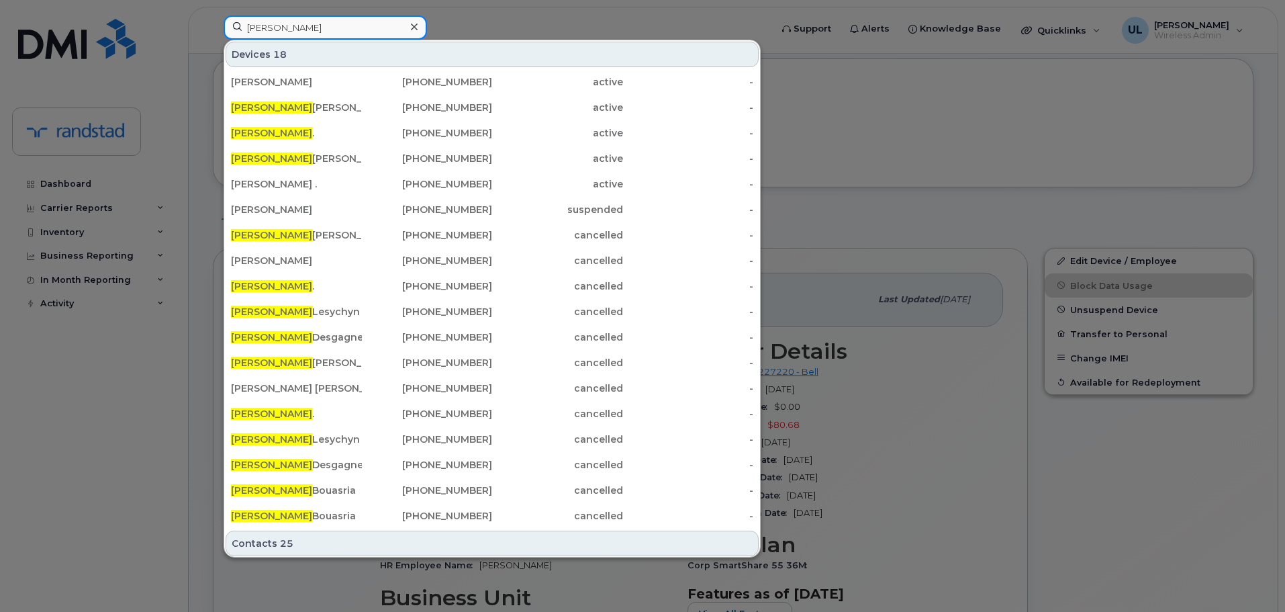
click at [383, 34] on input "stephanie" at bounding box center [325, 27] width 203 height 24
paste input "356852119836694"
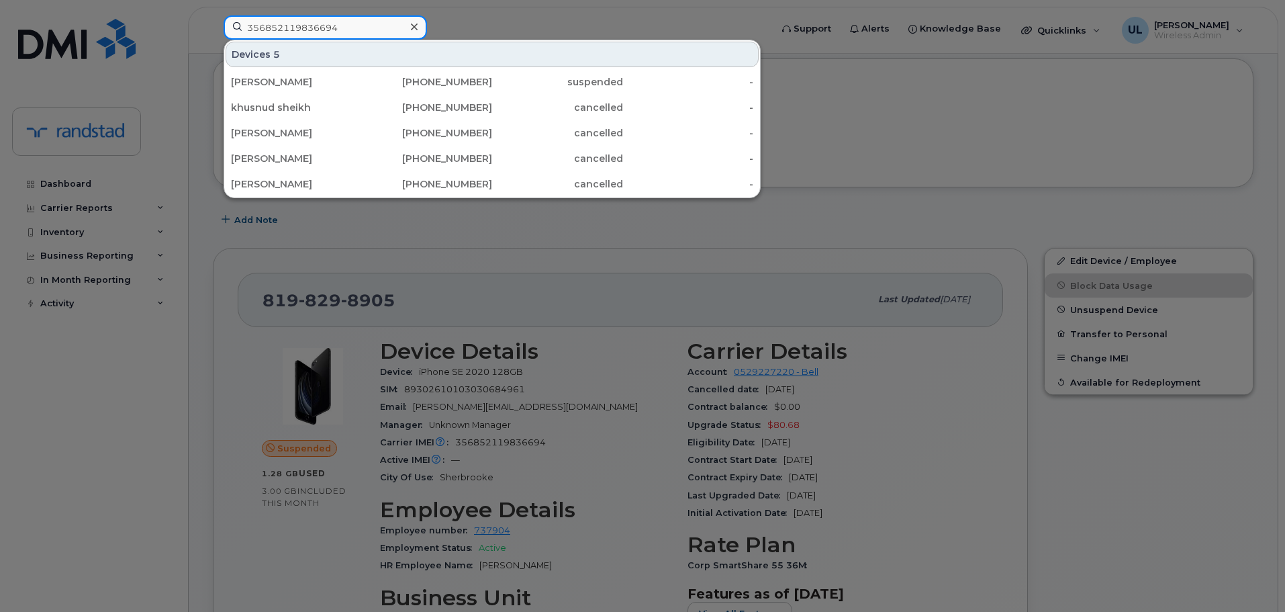
type input "356852119836694"
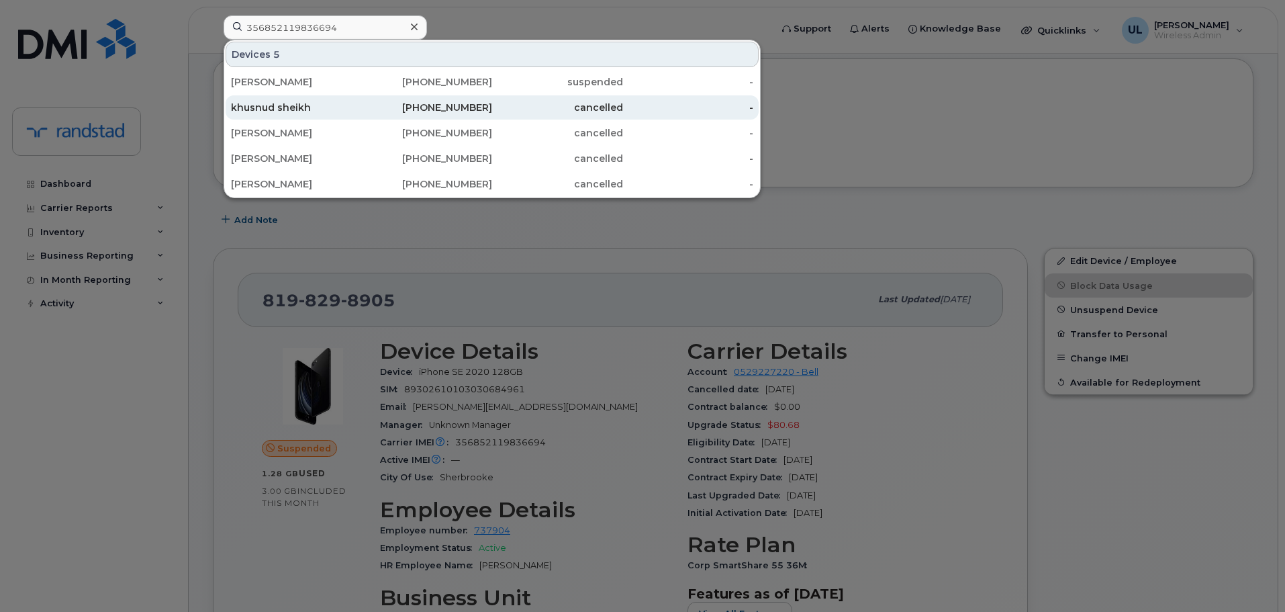
drag, startPoint x: 367, startPoint y: 90, endPoint x: 404, endPoint y: 101, distance: 37.8
click at [367, 90] on div "819-829-8905" at bounding box center [427, 82] width 131 height 24
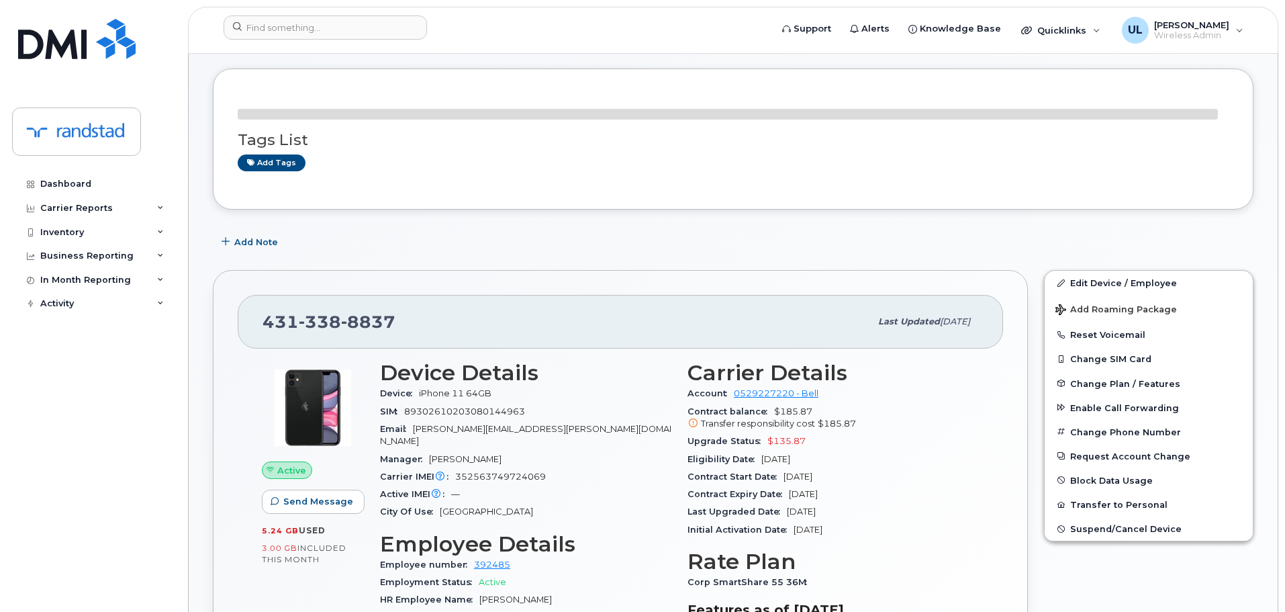
scroll to position [134, 0]
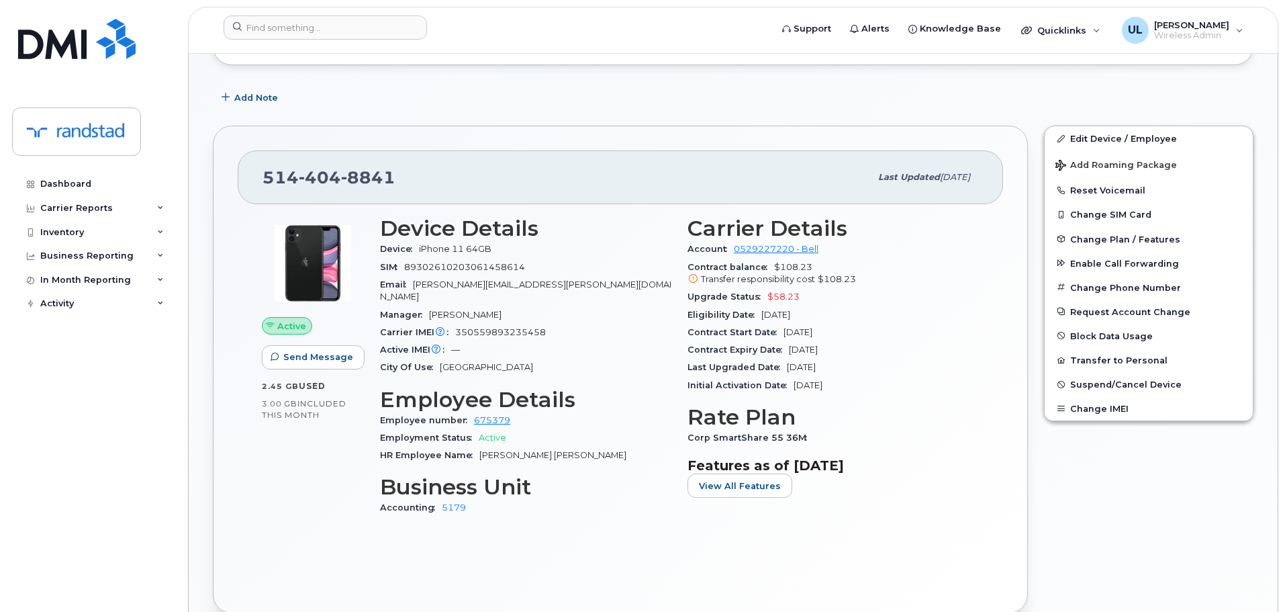
scroll to position [303, 0]
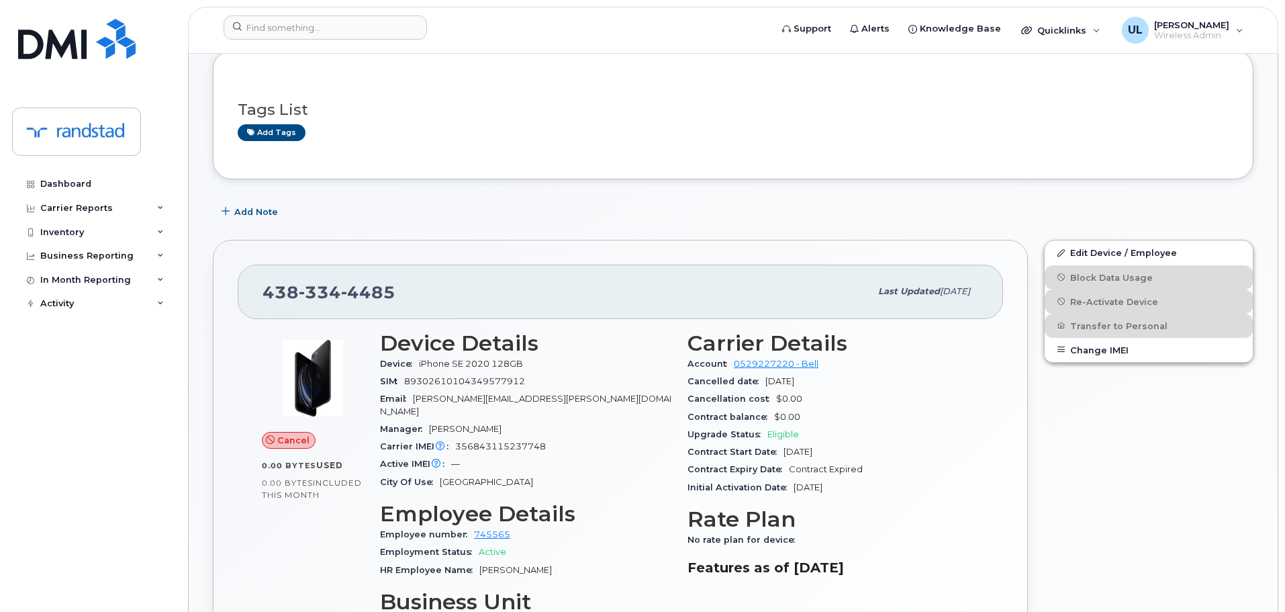
scroll to position [201, 0]
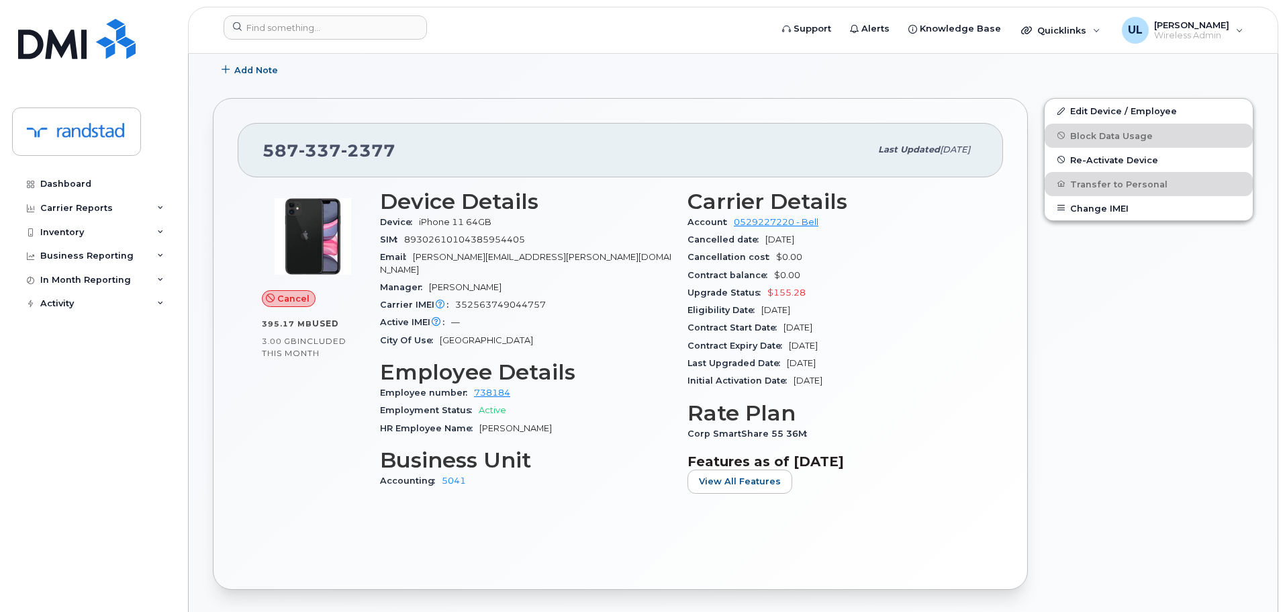
scroll to position [269, 0]
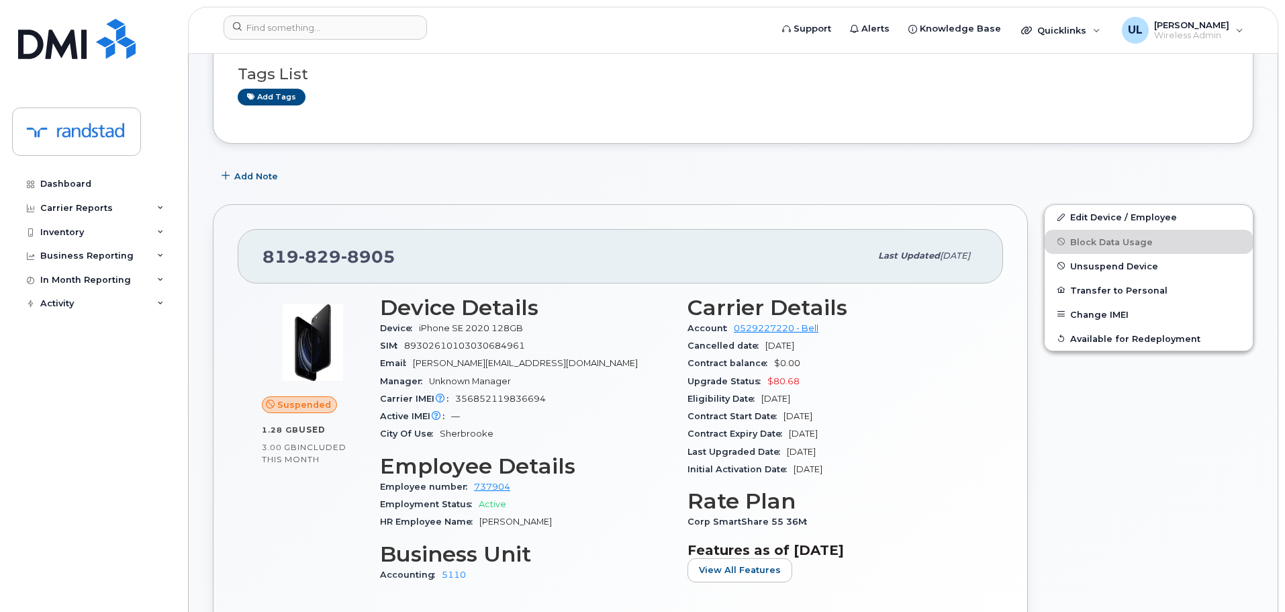
scroll to position [134, 0]
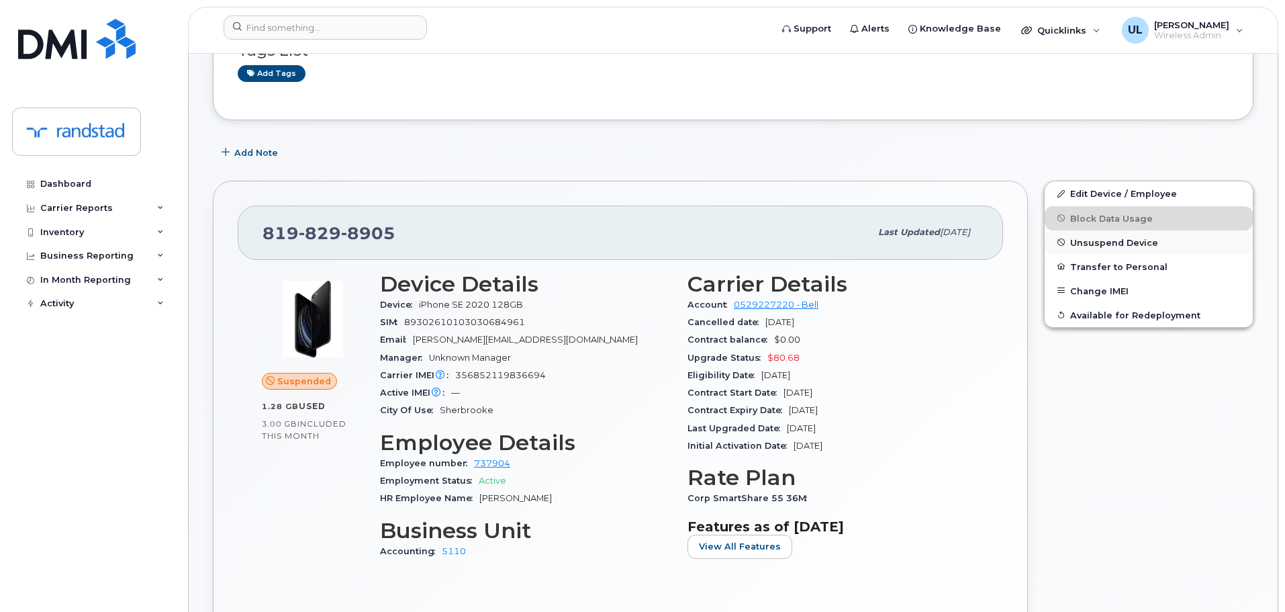
click at [1092, 244] on span "Unsuspend Device" at bounding box center [1114, 242] width 88 height 10
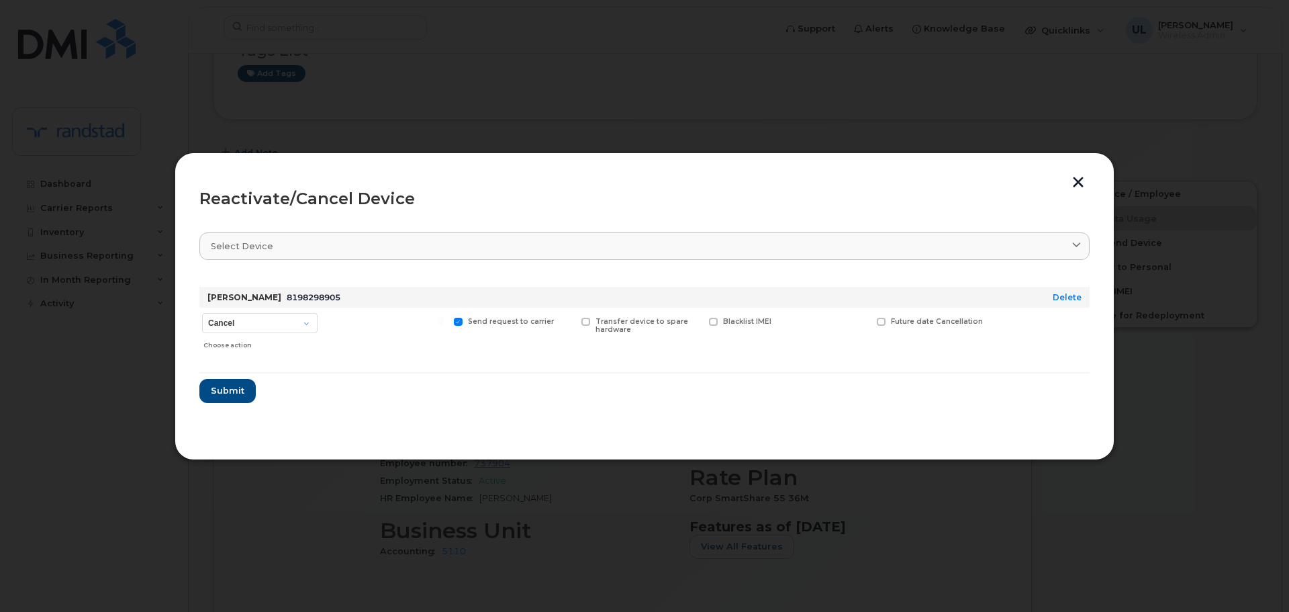
click at [1075, 177] on button "button" at bounding box center [1078, 184] width 20 height 14
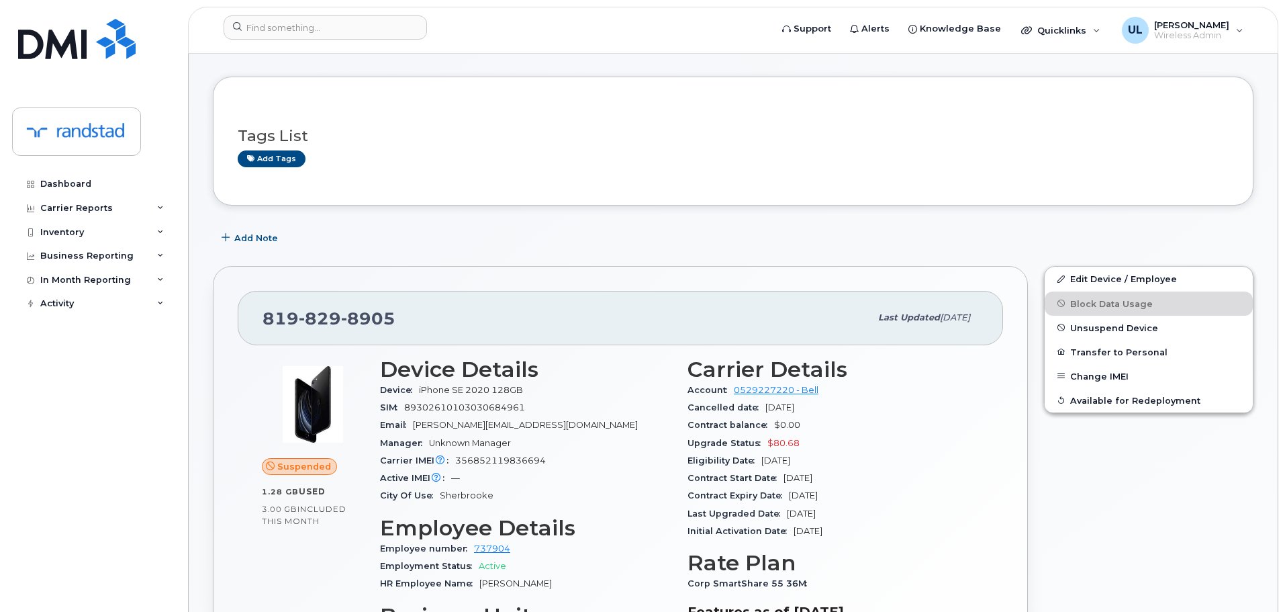
scroll to position [0, 0]
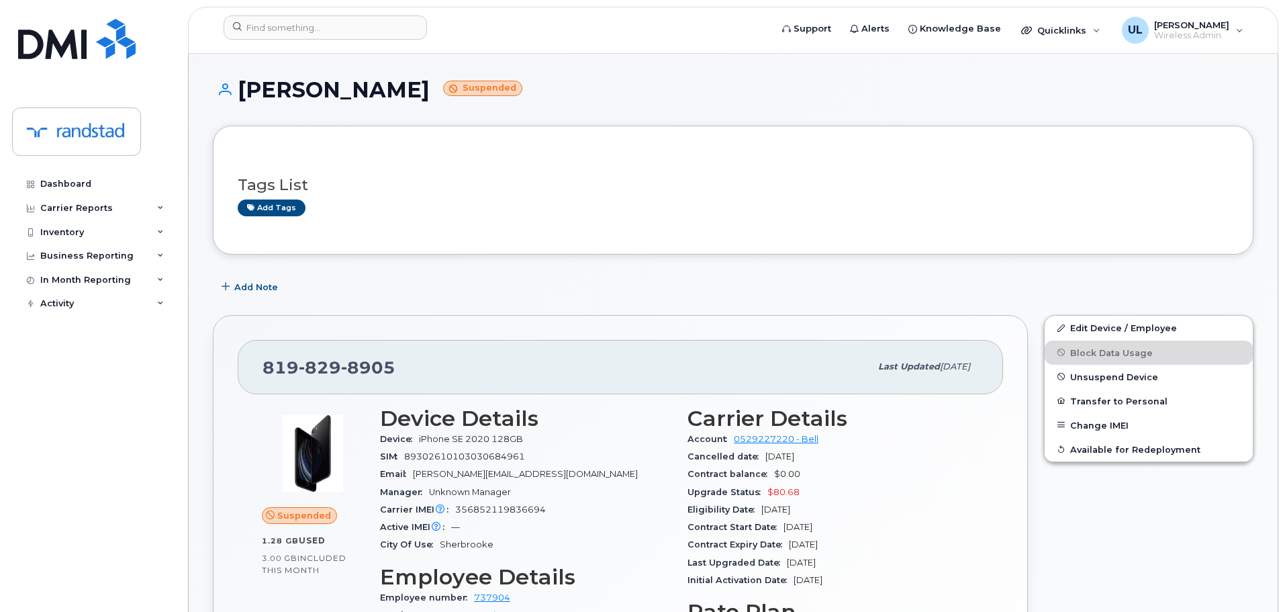
click at [346, 373] on span "8905" at bounding box center [368, 367] width 54 height 20
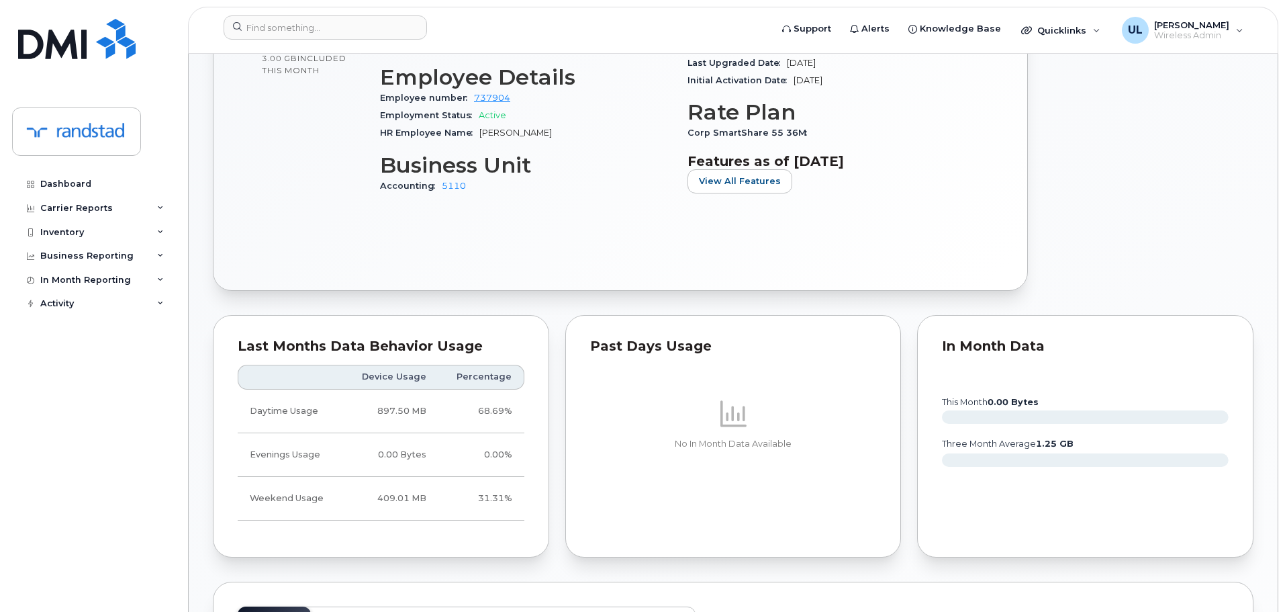
scroll to position [269, 0]
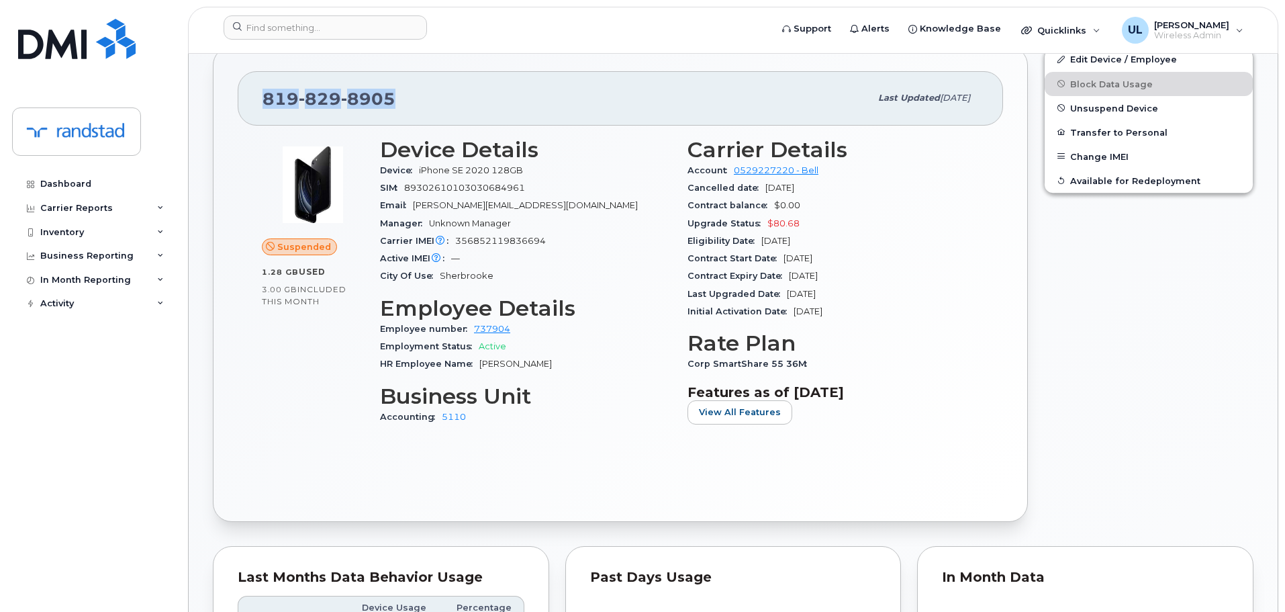
drag, startPoint x: 813, startPoint y: 280, endPoint x: 792, endPoint y: 279, distance: 20.8
click at [792, 279] on div "Contract Expiry Date [DATE]" at bounding box center [833, 275] width 291 height 17
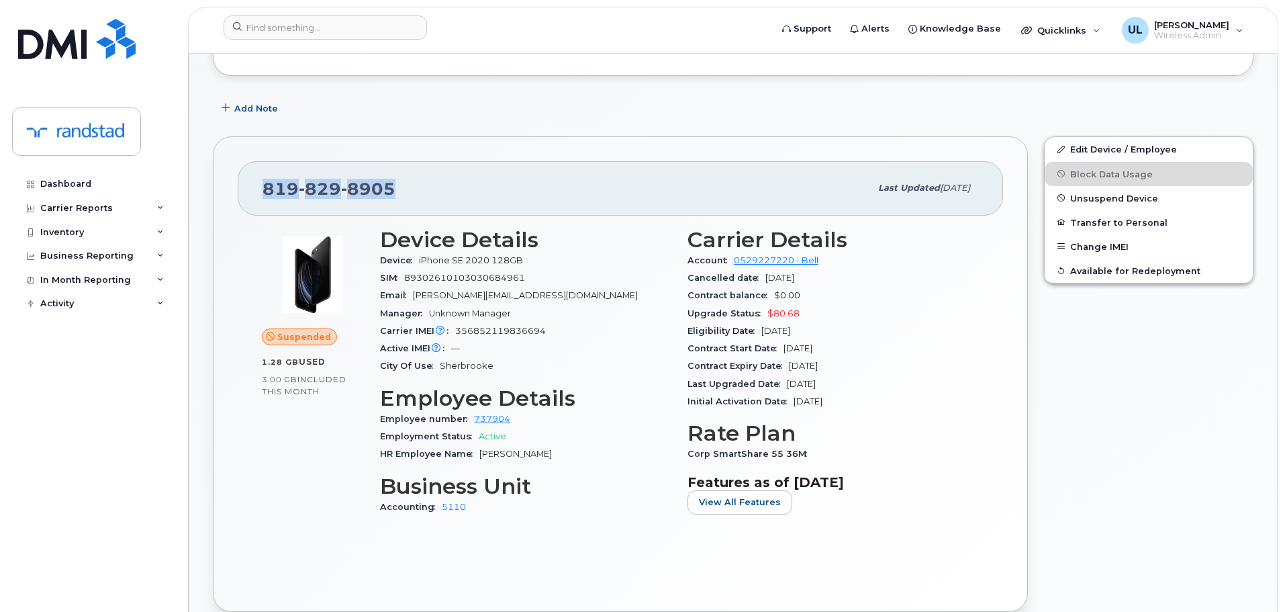
scroll to position [0, 0]
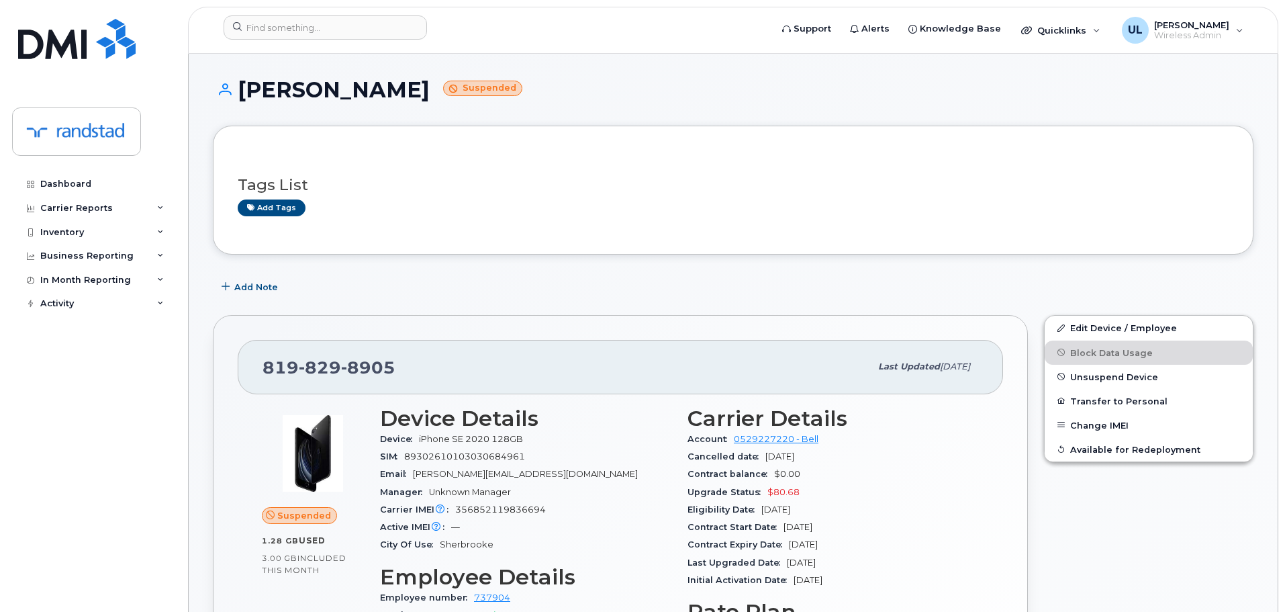
click at [321, 350] on div "[PHONE_NUMBER] Last updated [DATE]" at bounding box center [620, 367] width 765 height 54
copy span "[PHONE_NUMBER]"
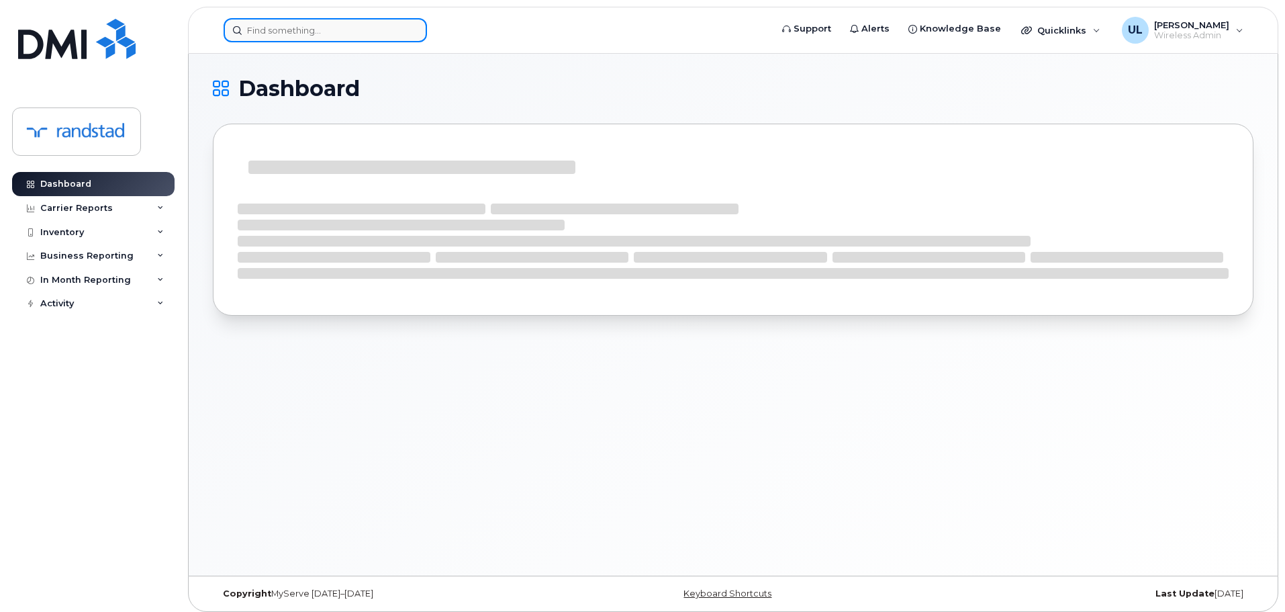
click at [303, 30] on input at bounding box center [325, 30] width 203 height 24
paste input "Radia"
type input "Radia"
